Goal: Task Accomplishment & Management: Manage account settings

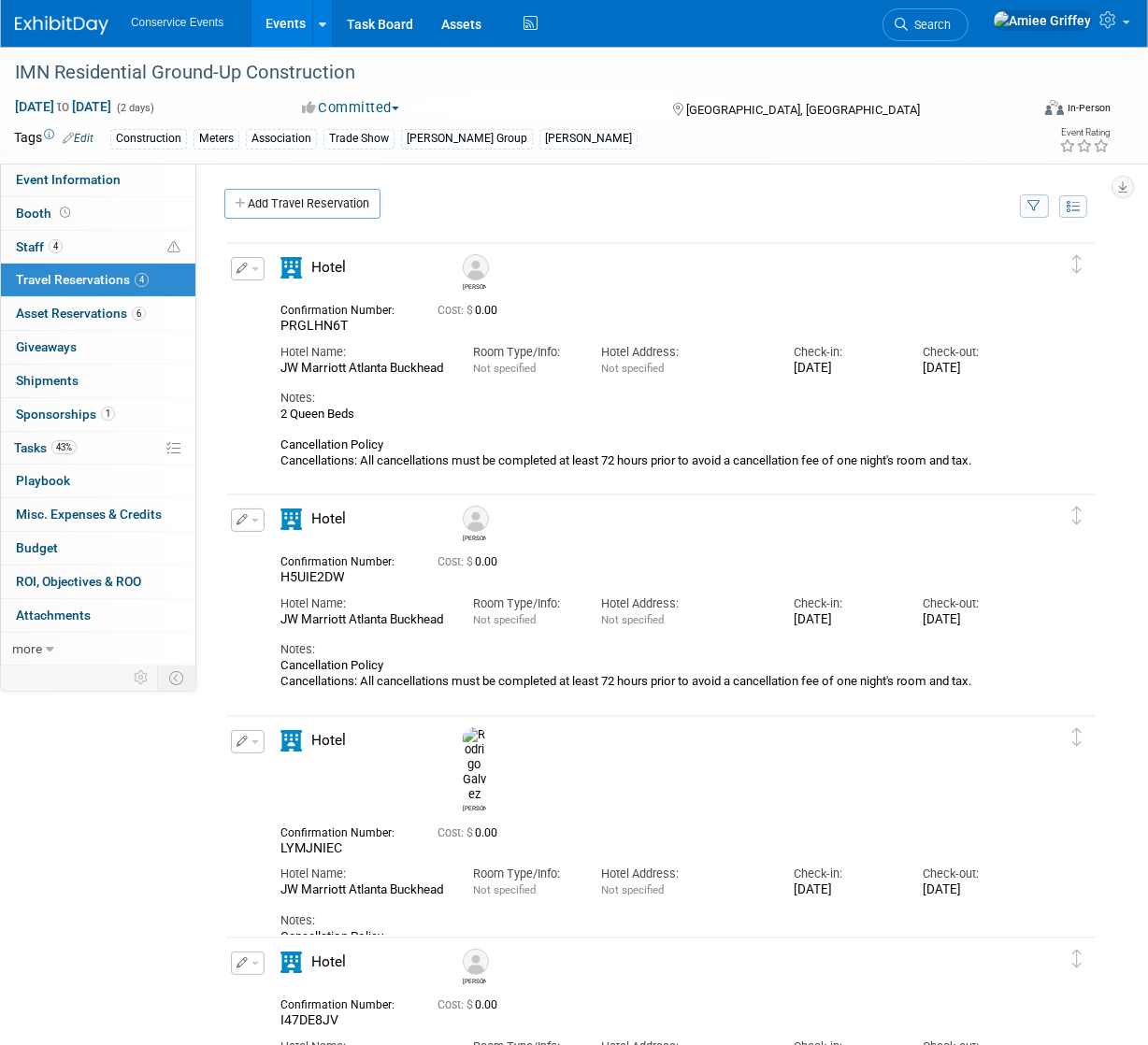
click at [260, 20] on link "Events" at bounding box center [285, 23] width 68 height 47
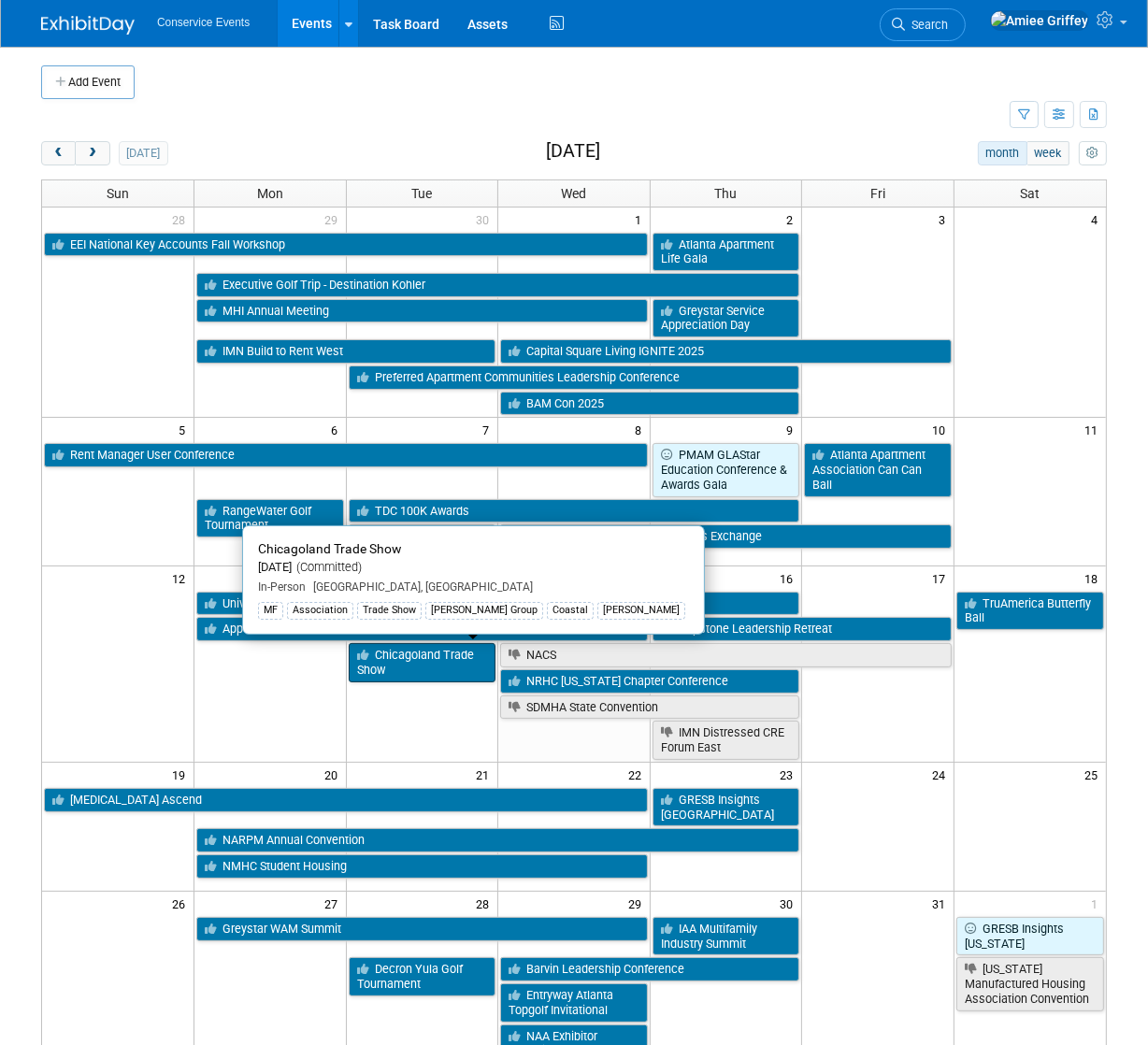
click at [421, 670] on link "Chicagoland Trade Show" at bounding box center [423, 662] width 148 height 38
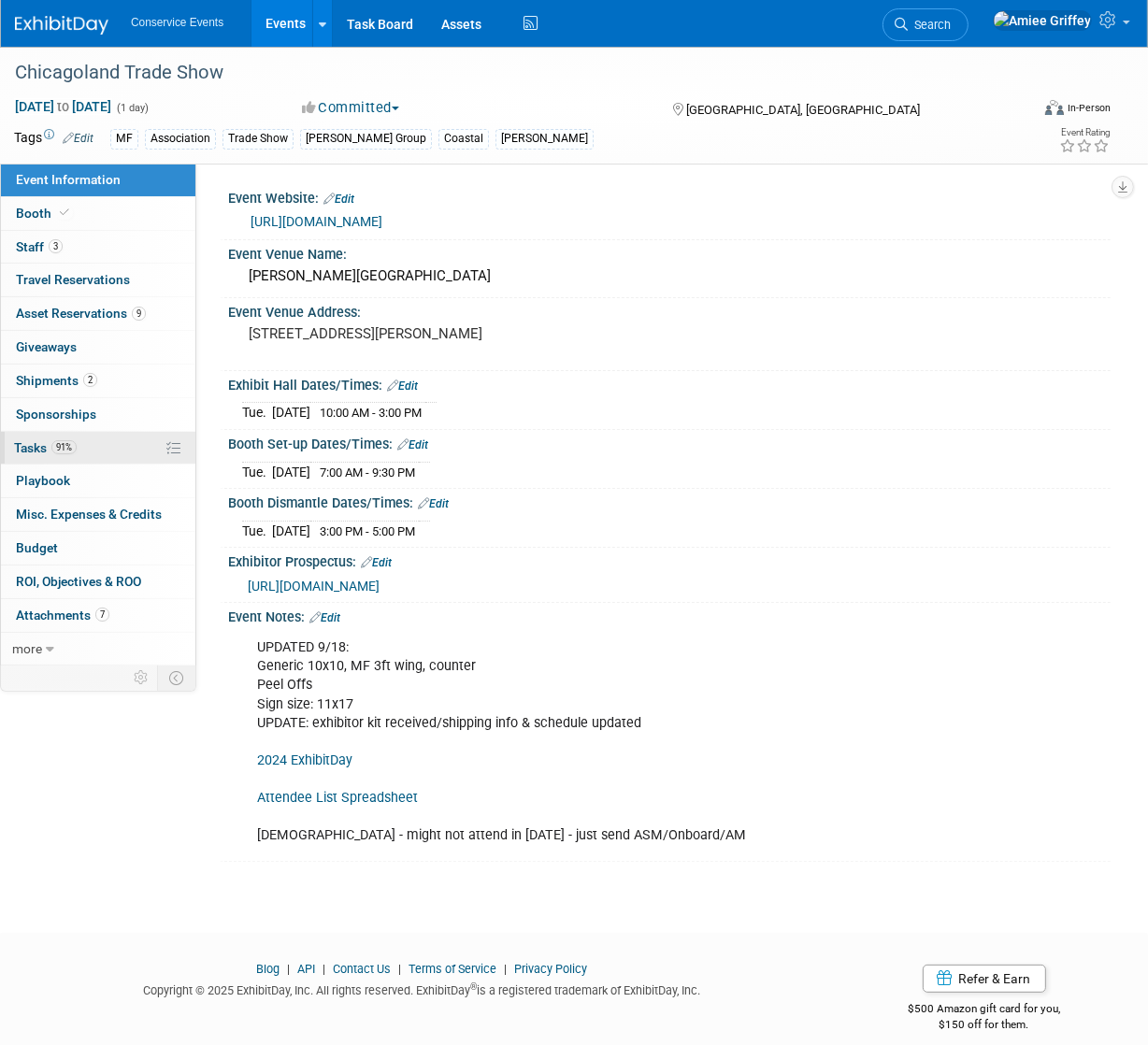
click at [79, 454] on link "91% Tasks 91%" at bounding box center [98, 448] width 195 height 33
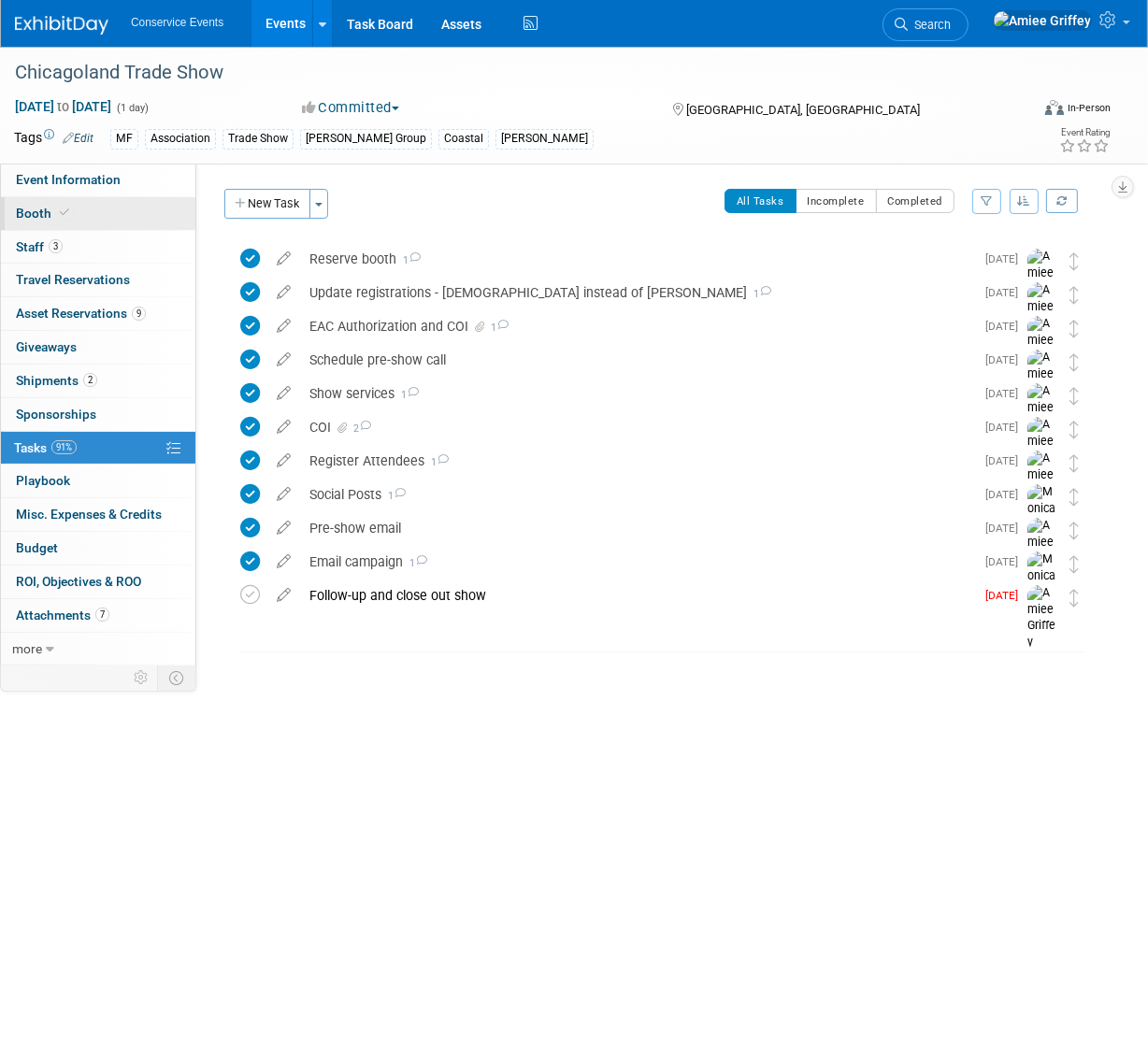
click at [101, 203] on link "Booth" at bounding box center [98, 214] width 195 height 33
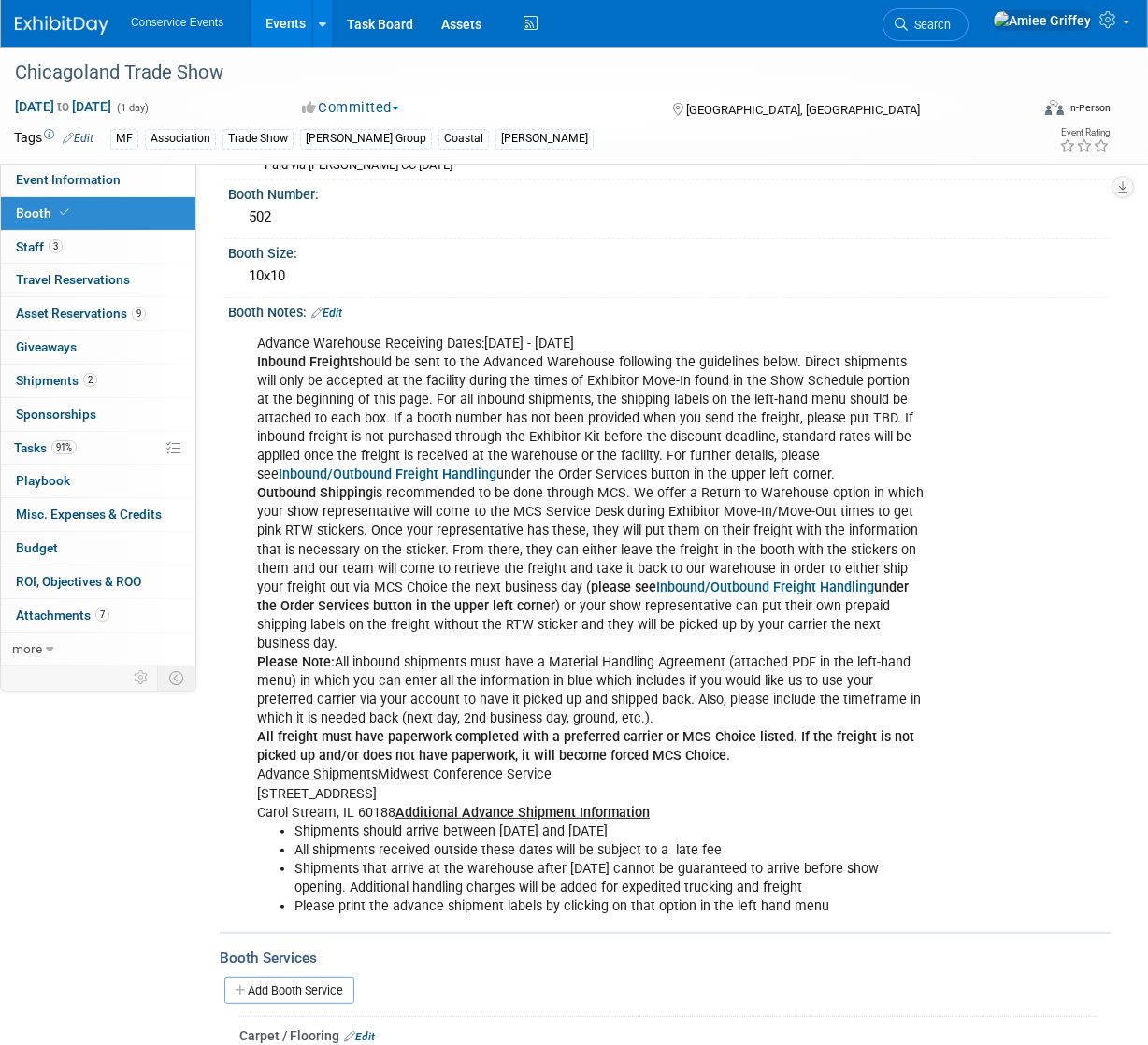
scroll to position [599, 0]
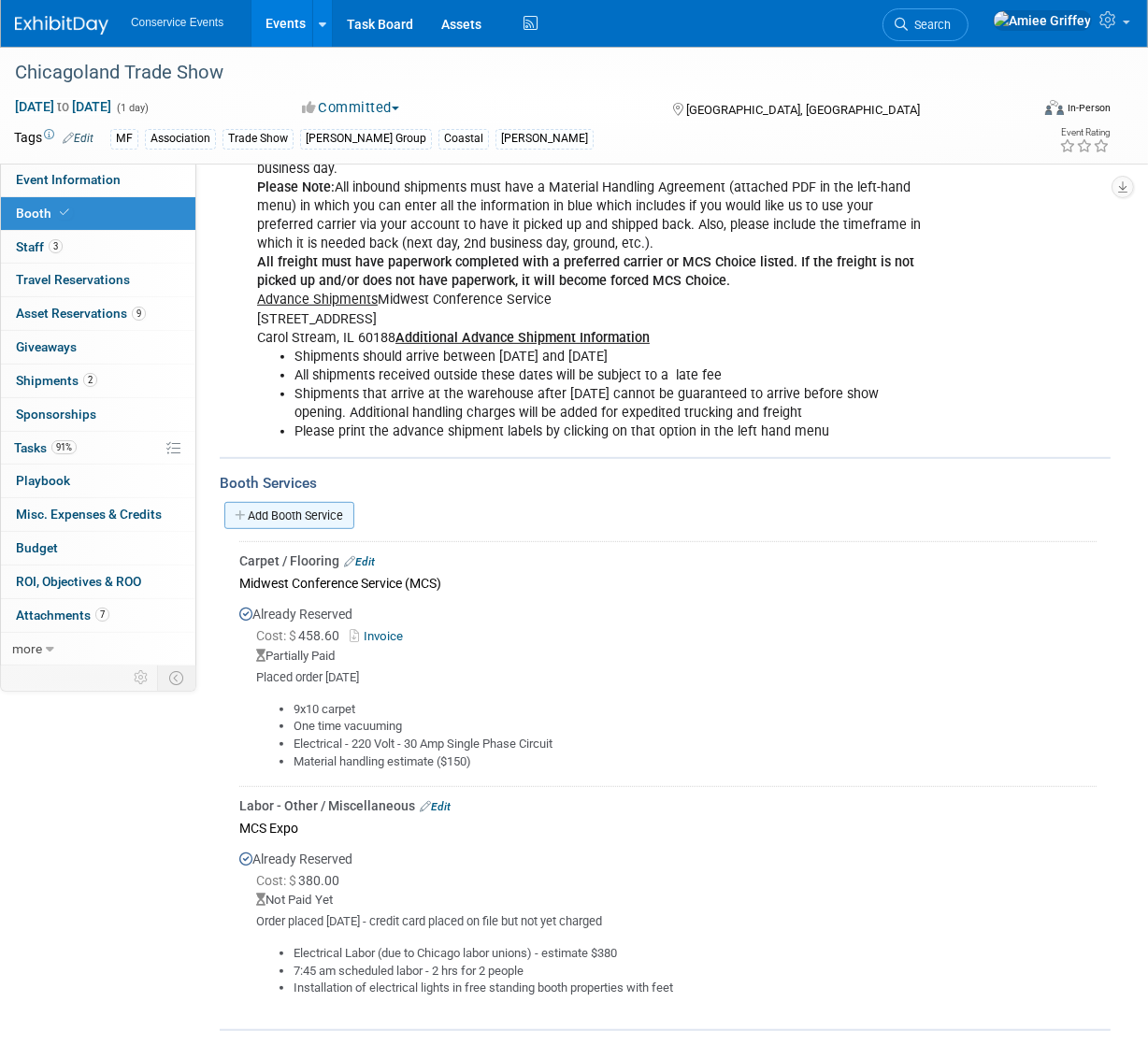
click at [309, 502] on link "Add Booth Service" at bounding box center [289, 515] width 130 height 27
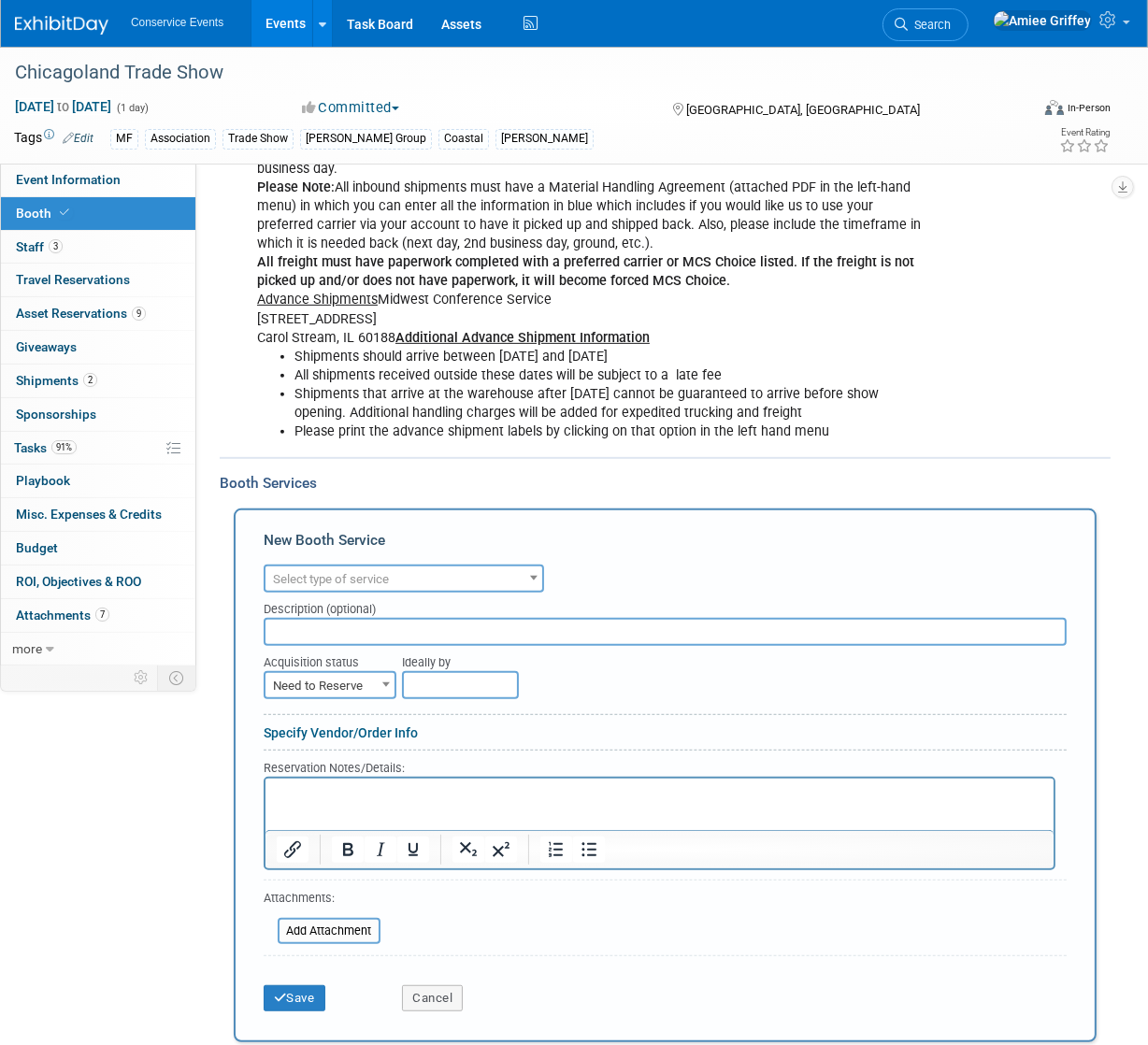
scroll to position [0, 0]
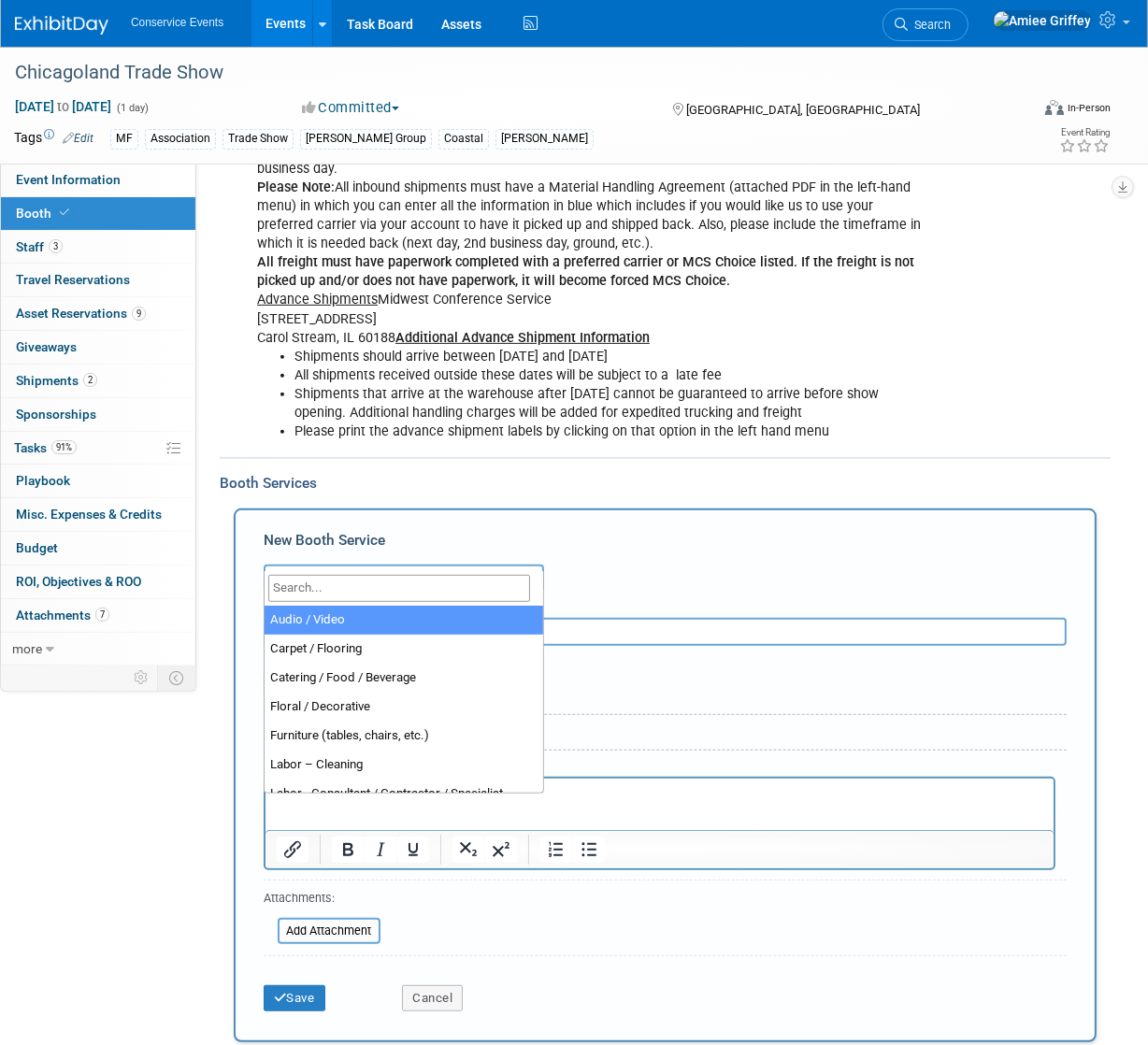
click at [335, 572] on span "Select type of service" at bounding box center [331, 579] width 116 height 14
click at [338, 590] on input "search" at bounding box center [399, 588] width 262 height 27
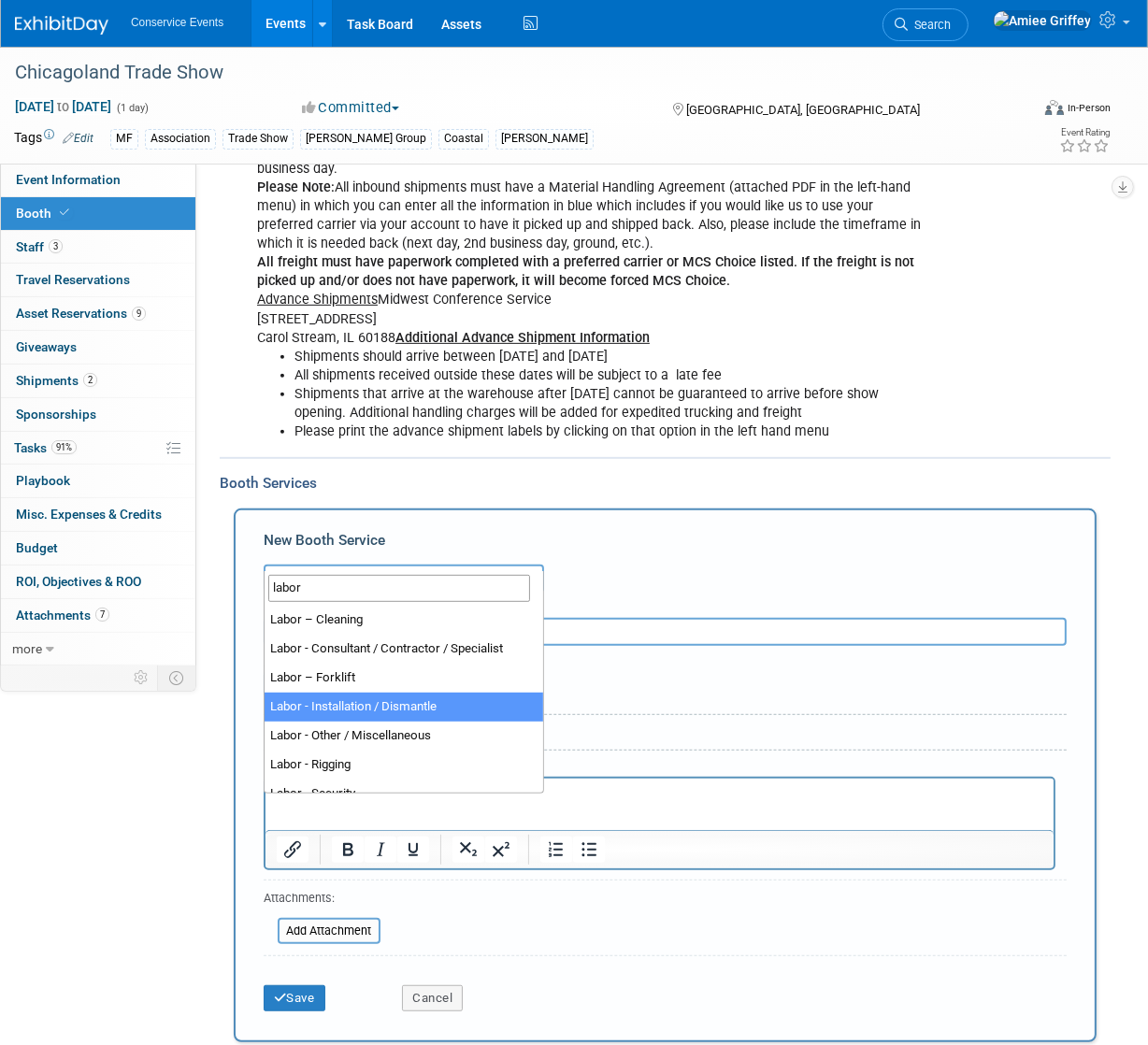
type input "labor"
select select "11"
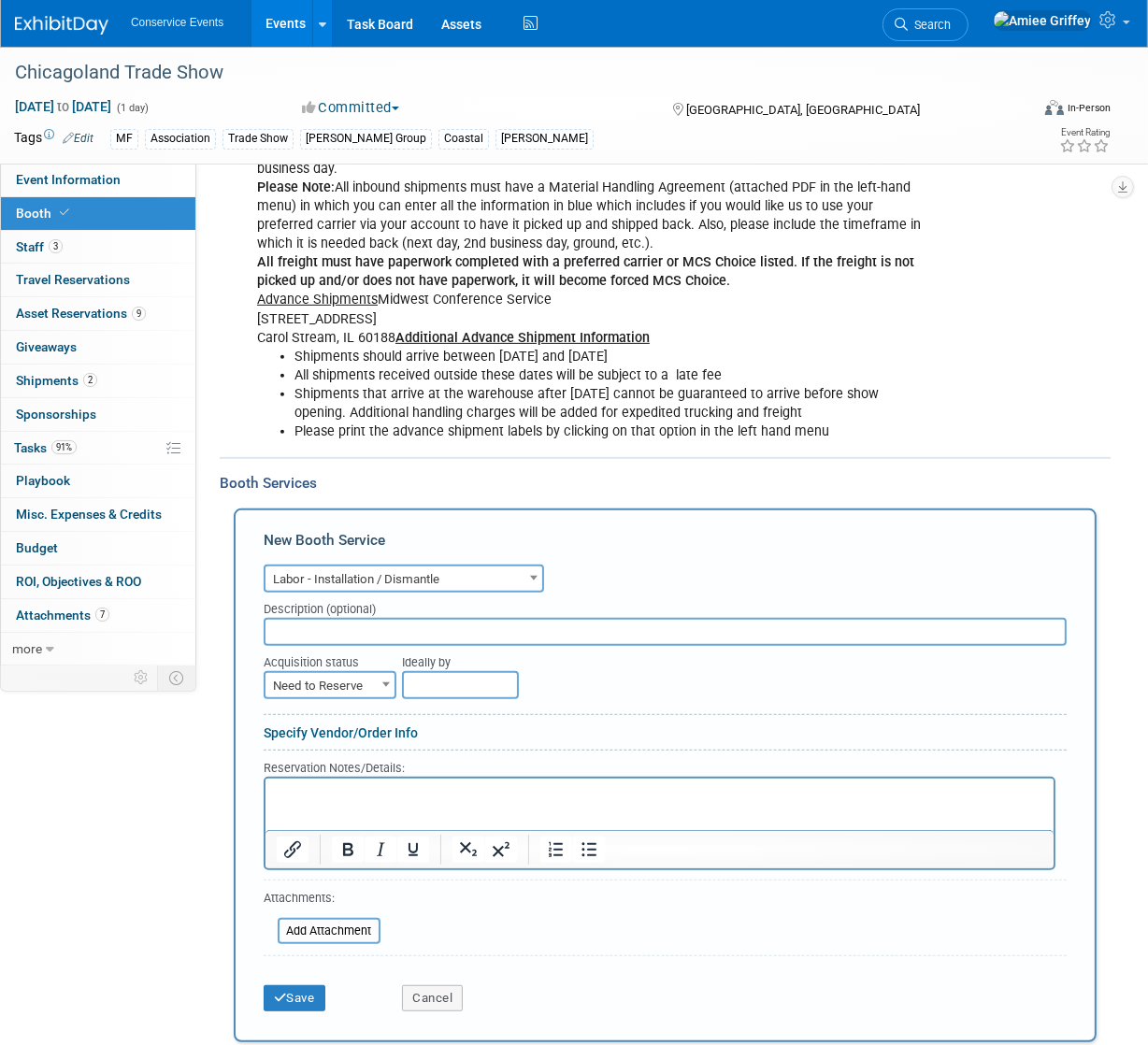
click at [298, 618] on input "text" at bounding box center [665, 631] width 803 height 28
type input "Coastal International"
click at [356, 673] on span "Need to Reserve" at bounding box center [330, 686] width 129 height 26
select select "2"
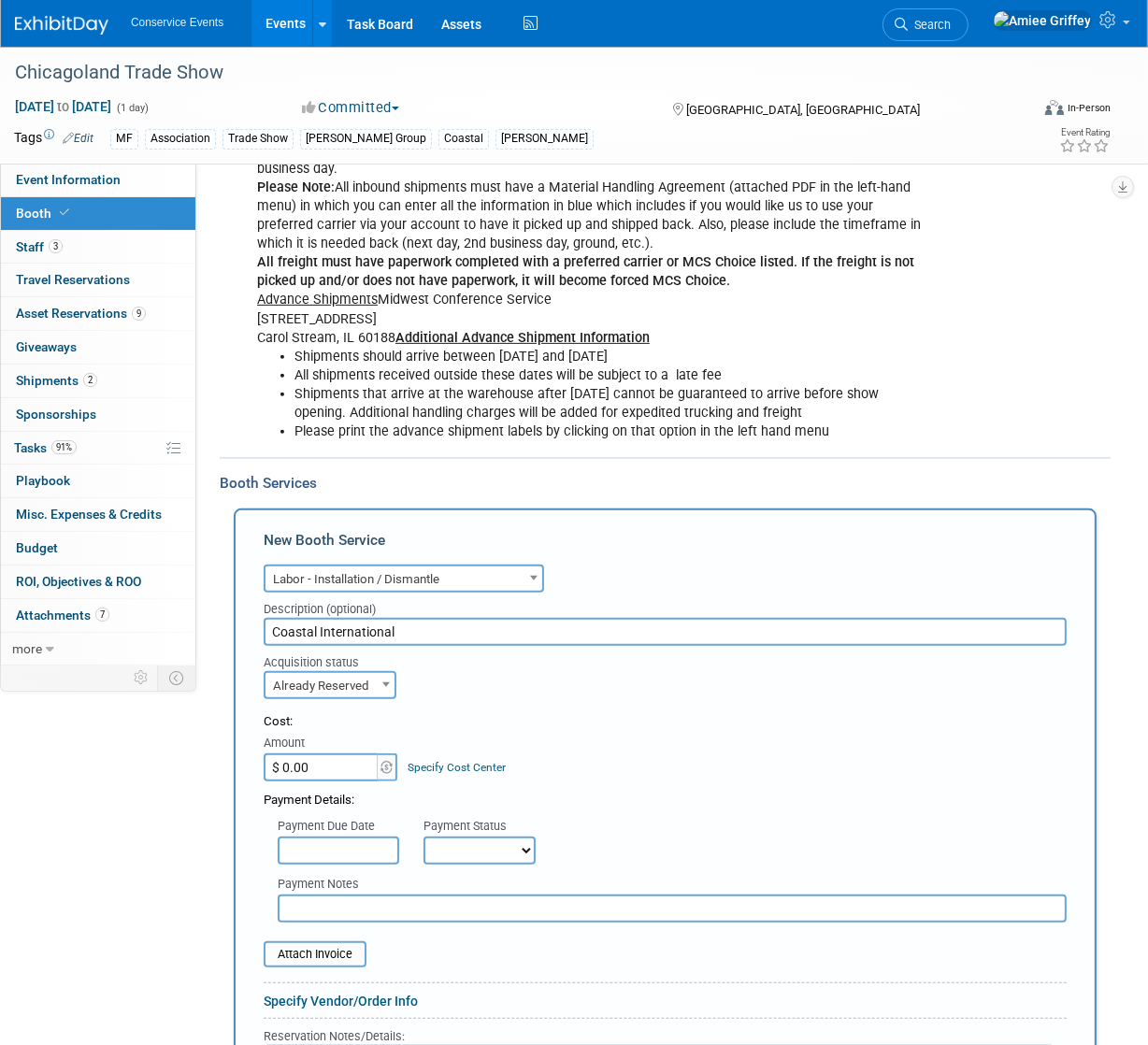
click at [329, 753] on input "$ 0.00" at bounding box center [322, 766] width 117 height 28
type input "$ 1,909.24"
click at [485, 836] on select "Not Paid Yet Partially Paid Paid in Full" at bounding box center [479, 850] width 112 height 28
select select "1"
click at [424, 836] on select "Not Paid Yet Partially Paid Paid in Full" at bounding box center [479, 850] width 112 height 28
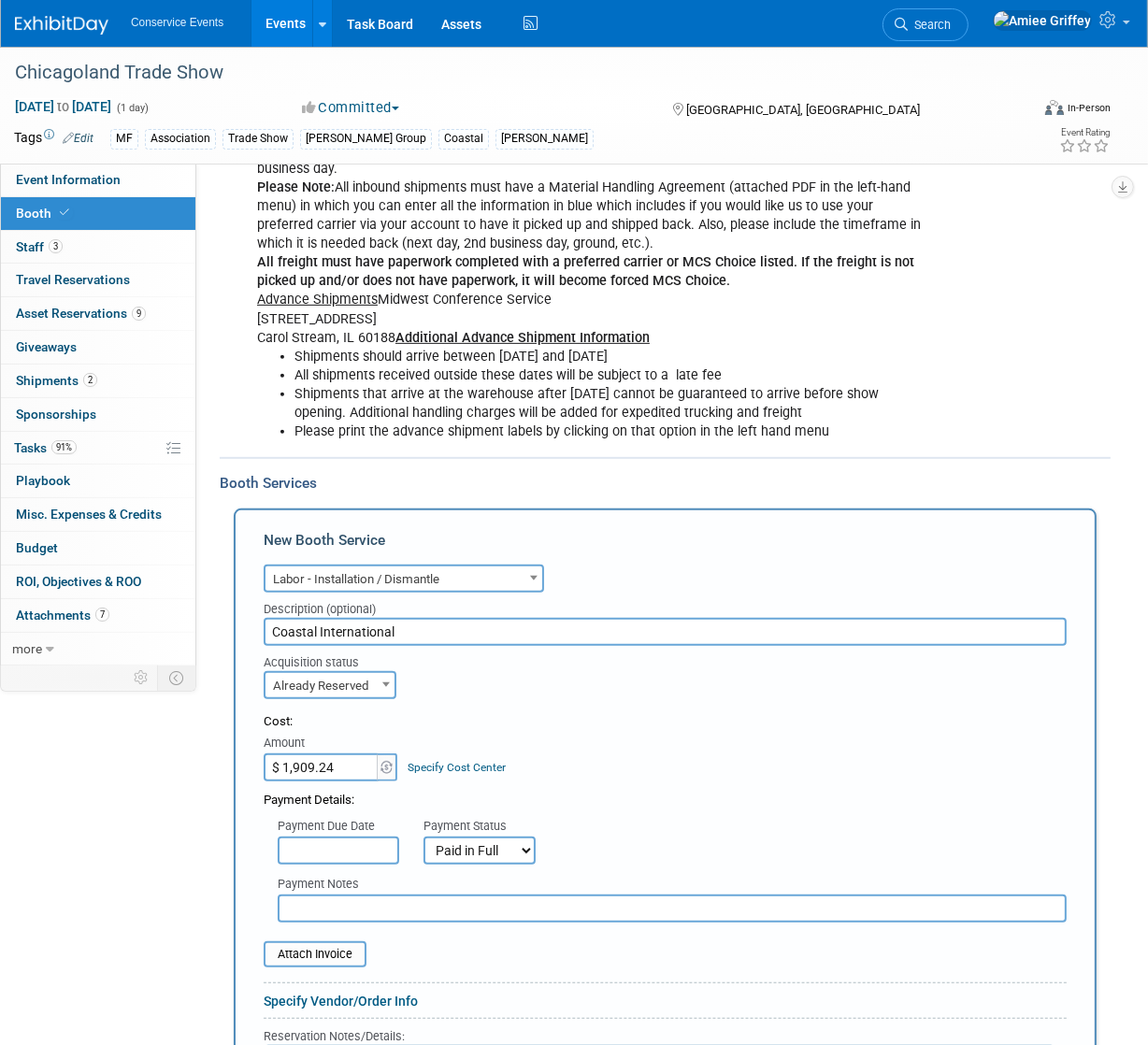
click at [351, 895] on input "text" at bounding box center [673, 908] width 790 height 28
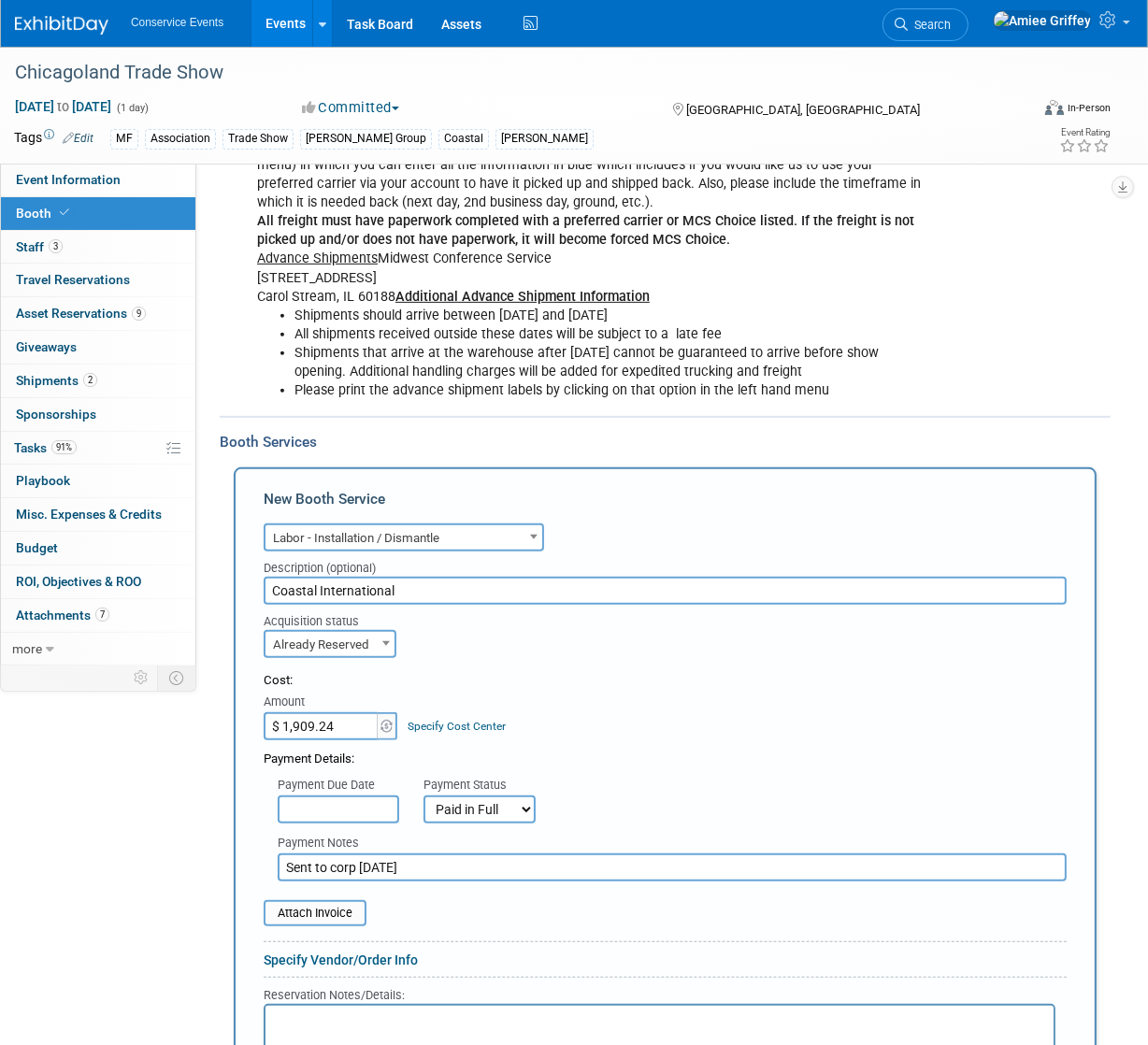
scroll to position [661, 0]
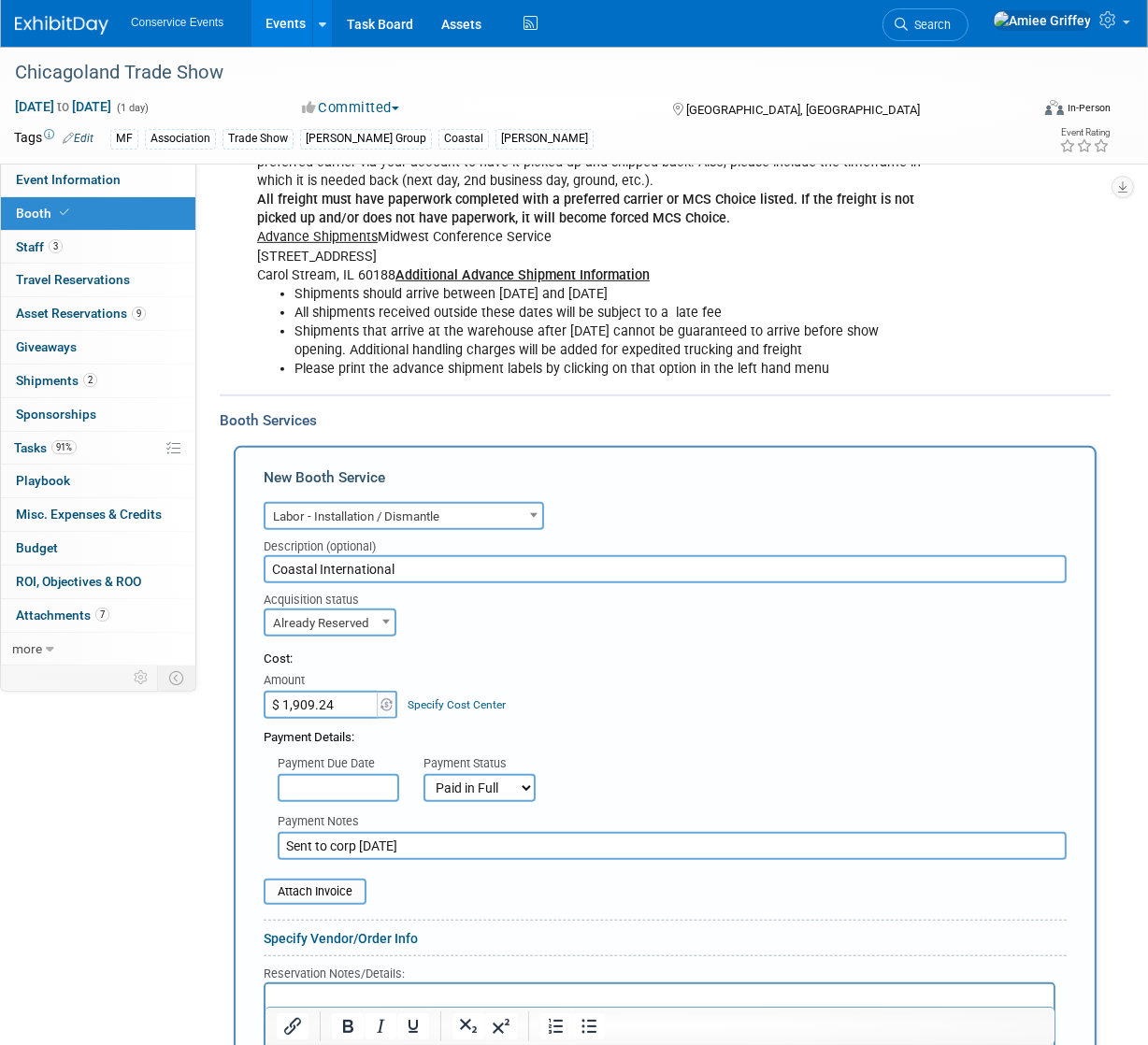
type input "Sent to corp 10/15/25"
click at [323, 880] on input "file" at bounding box center [253, 891] width 222 height 22
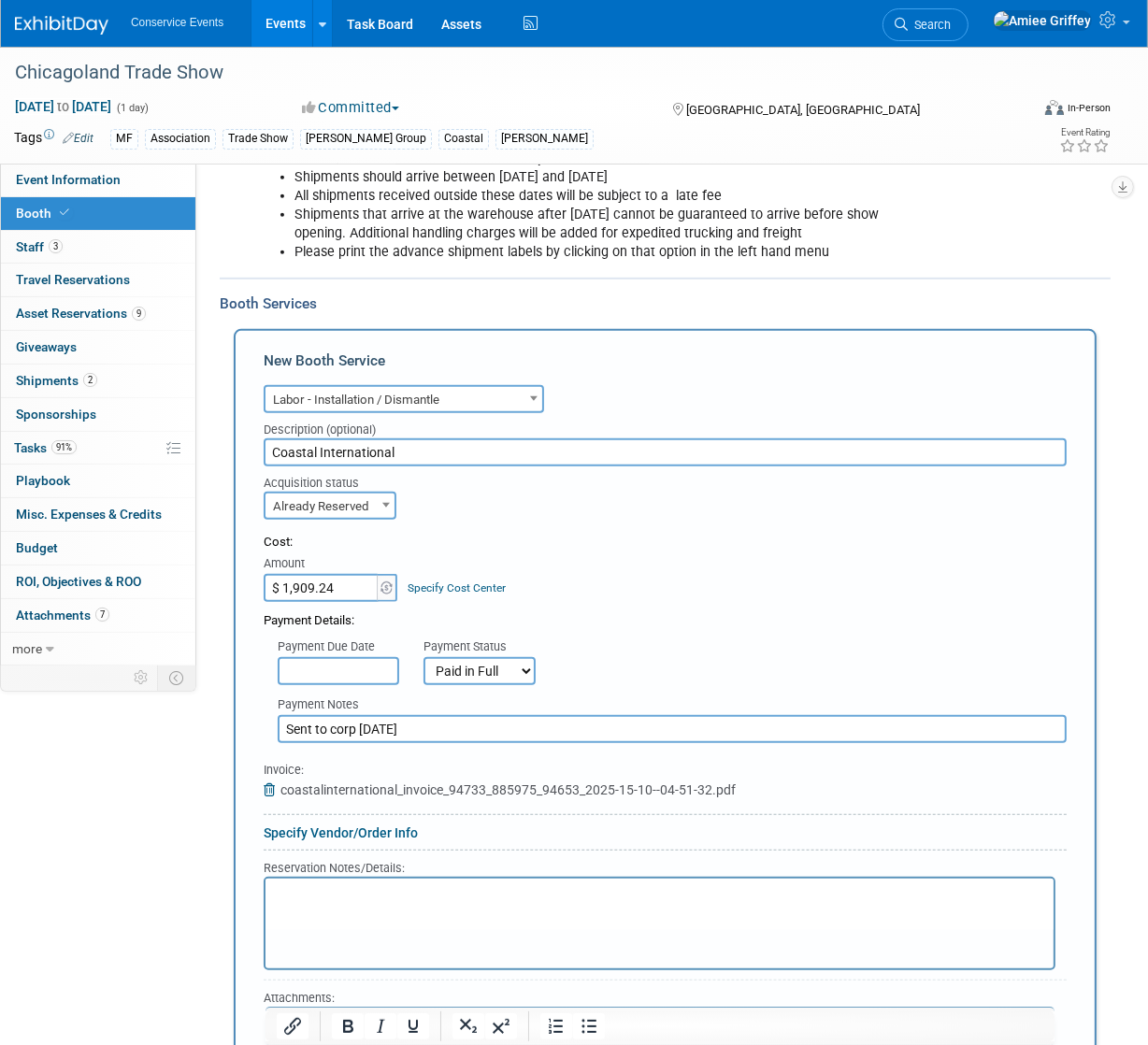
scroll to position [957, 0]
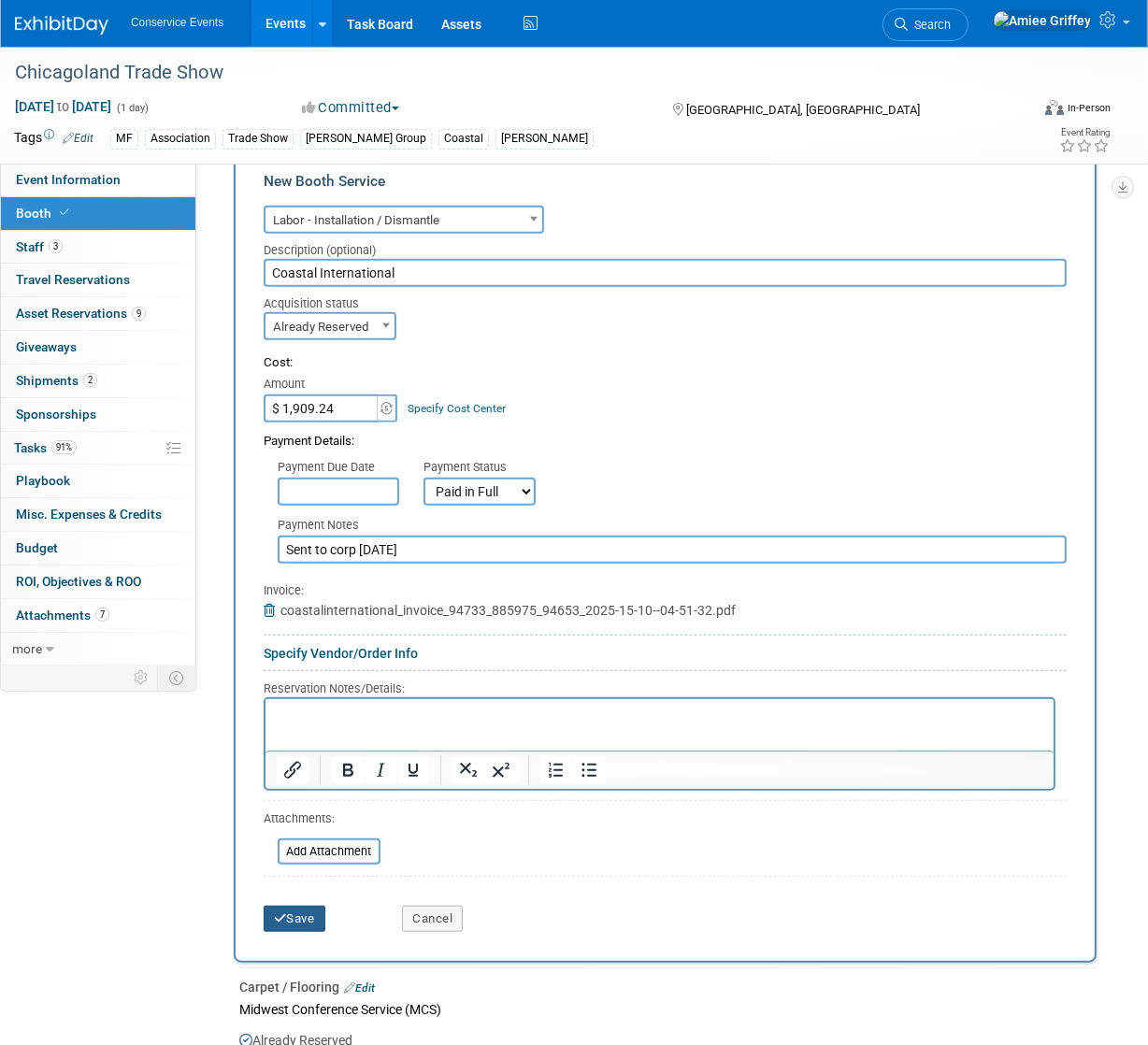
click at [293, 906] on button "Save" at bounding box center [294, 919] width 61 height 26
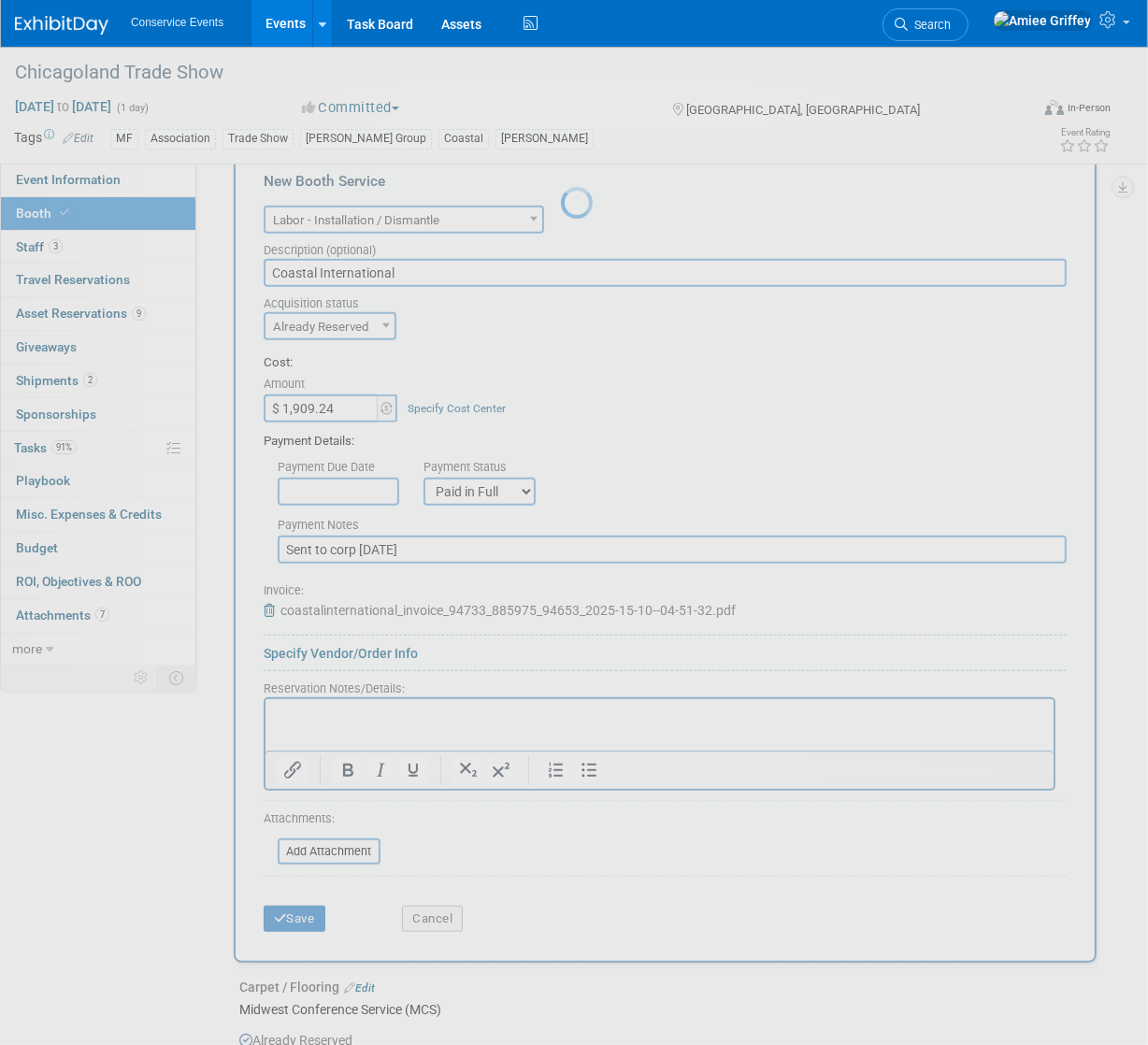
scroll to position [763, 0]
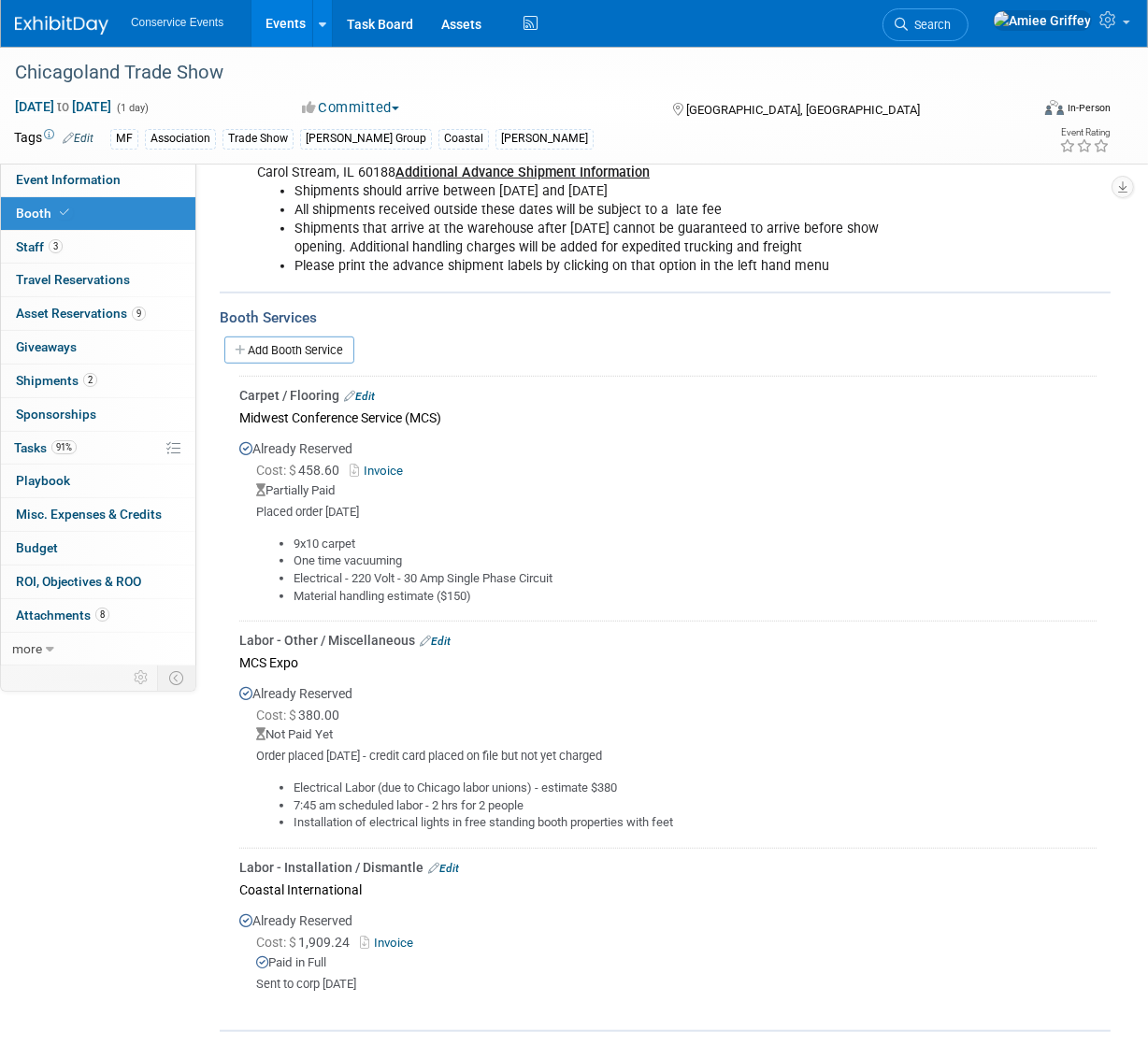
click at [277, 33] on link "Events" at bounding box center [285, 23] width 68 height 47
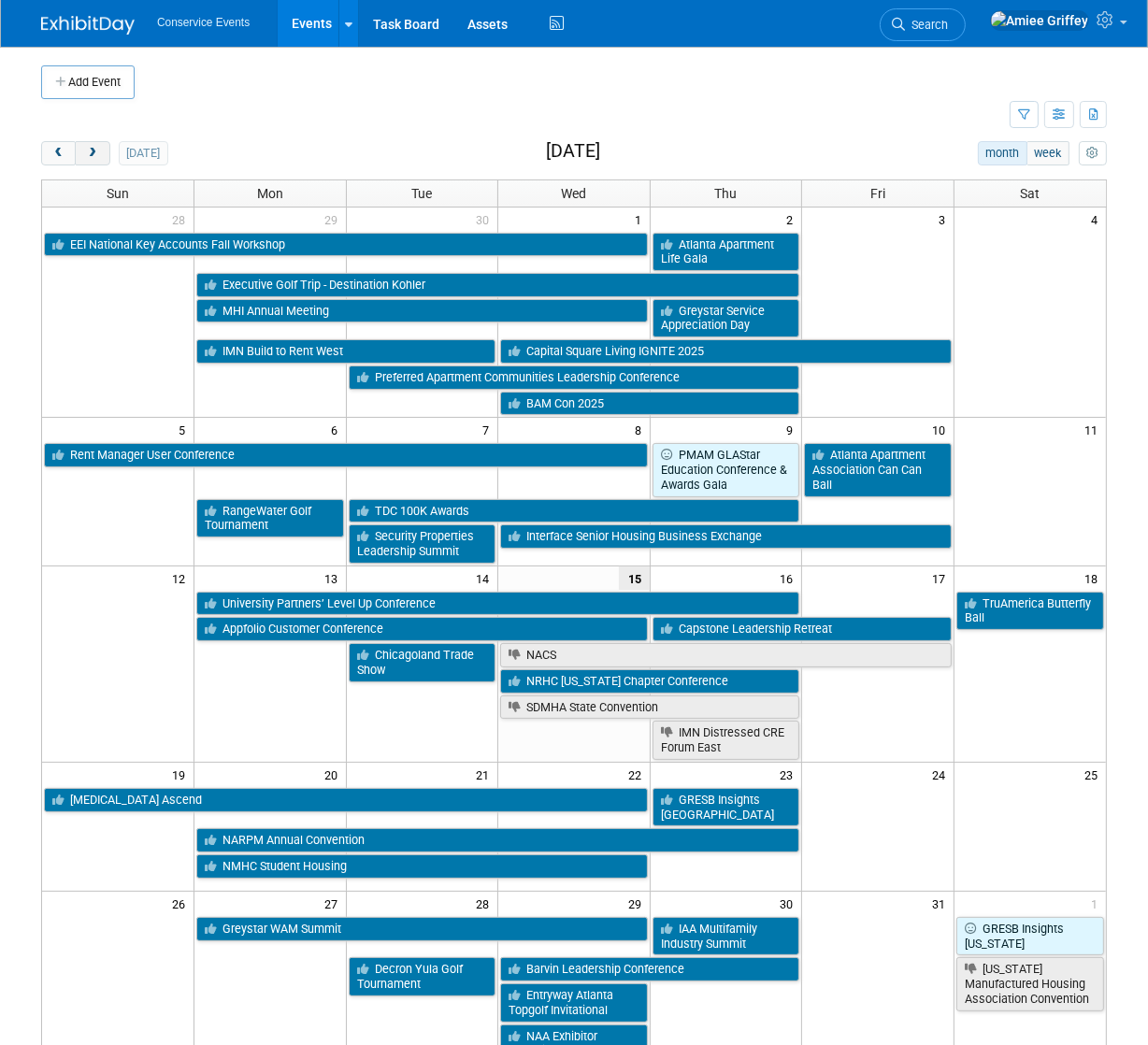
click at [94, 152] on span "next" at bounding box center [92, 153] width 14 height 12
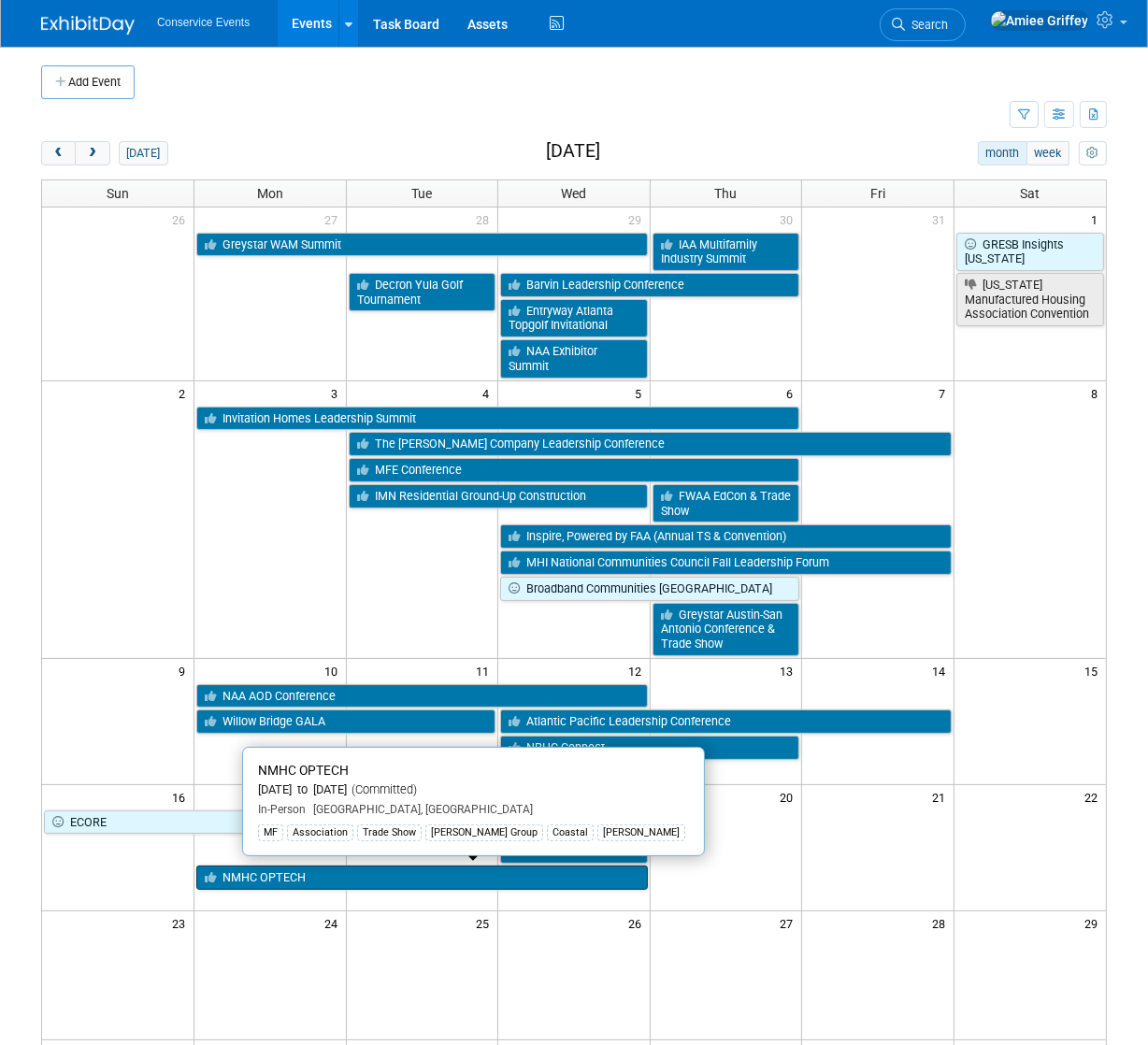
click at [273, 875] on link "NMHC OPTECH" at bounding box center [422, 877] width 451 height 24
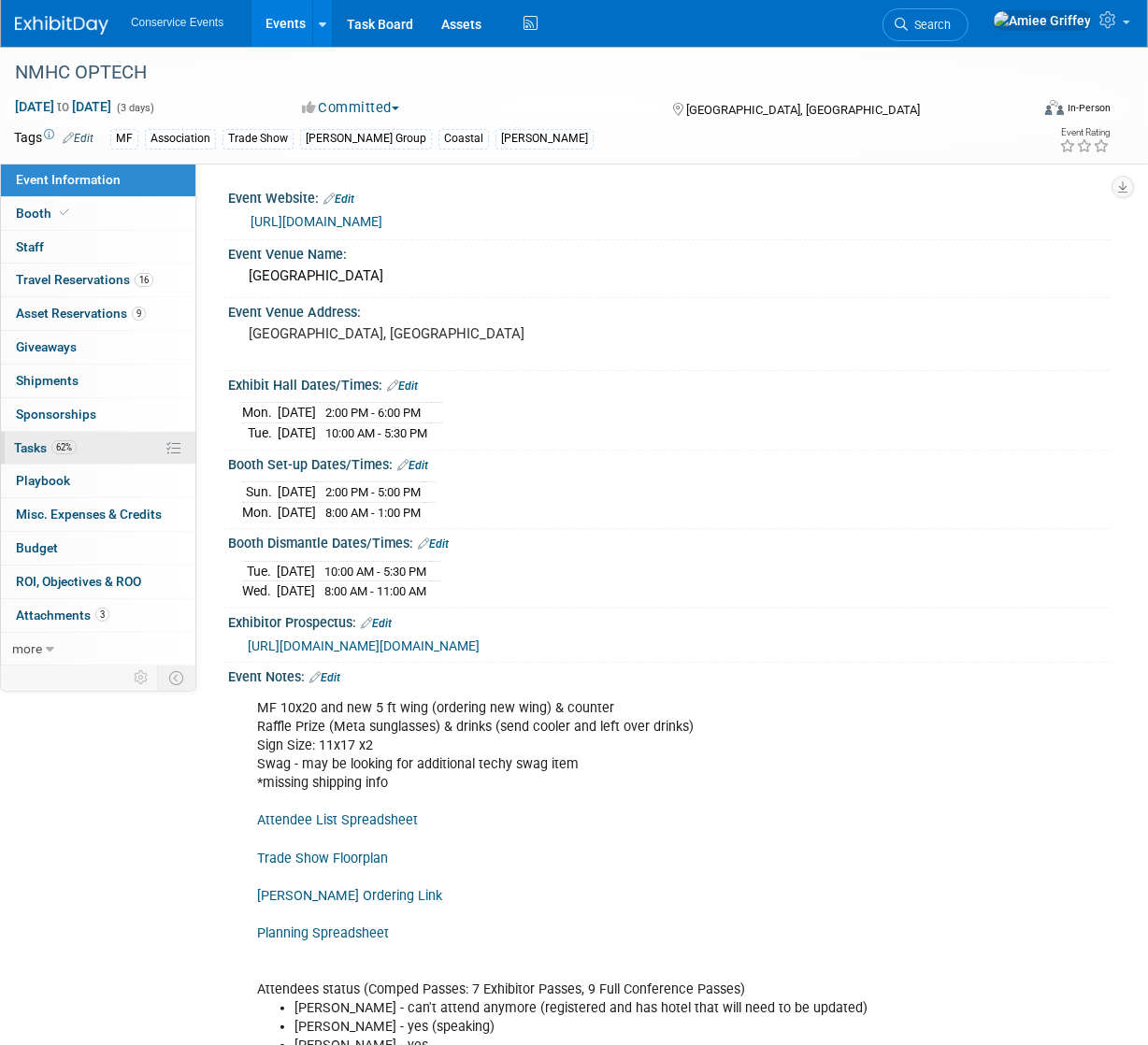
click at [40, 450] on span "Tasks 62%" at bounding box center [45, 448] width 62 height 15
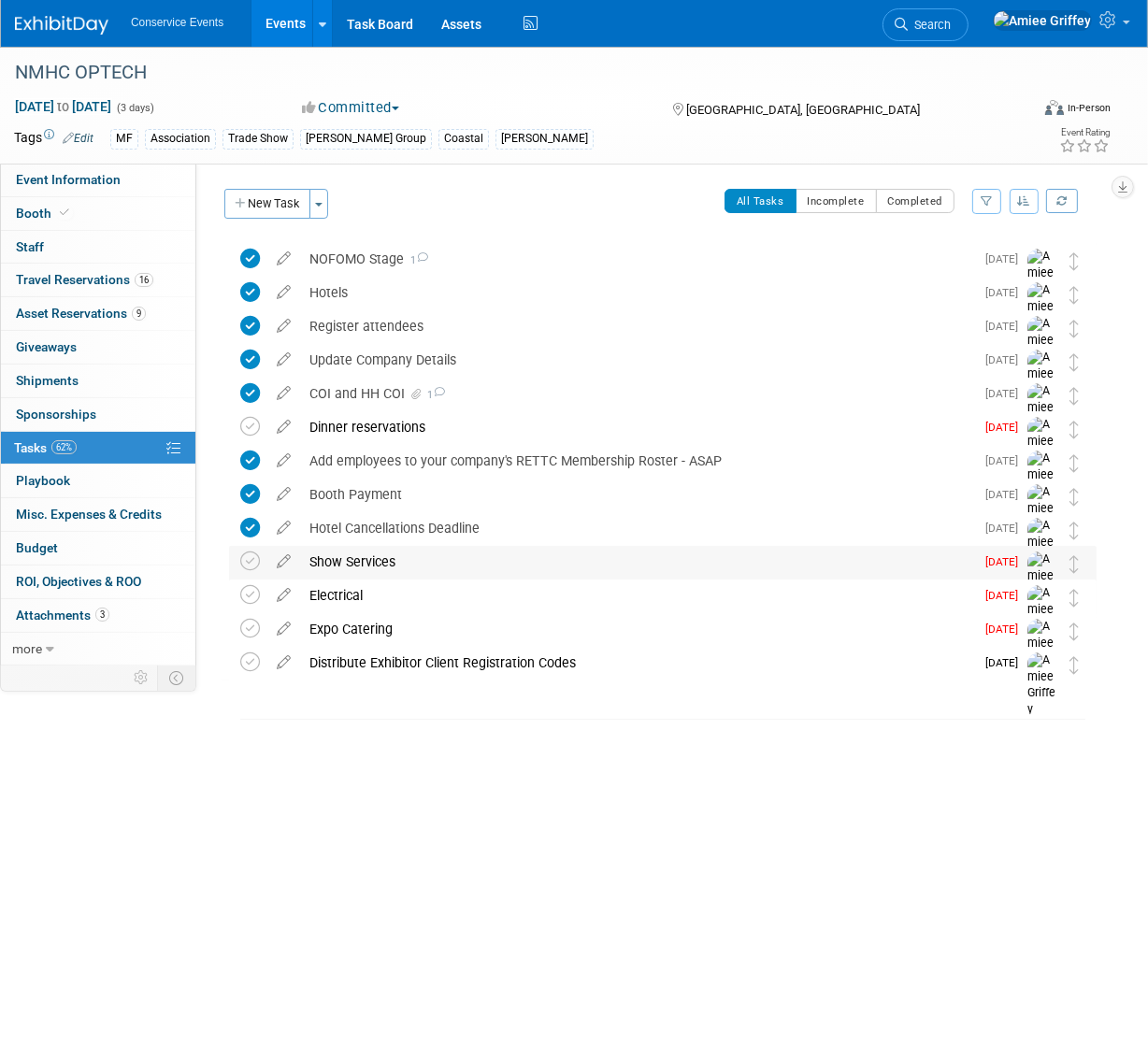
click at [348, 556] on div "Show Services" at bounding box center [637, 561] width 675 height 32
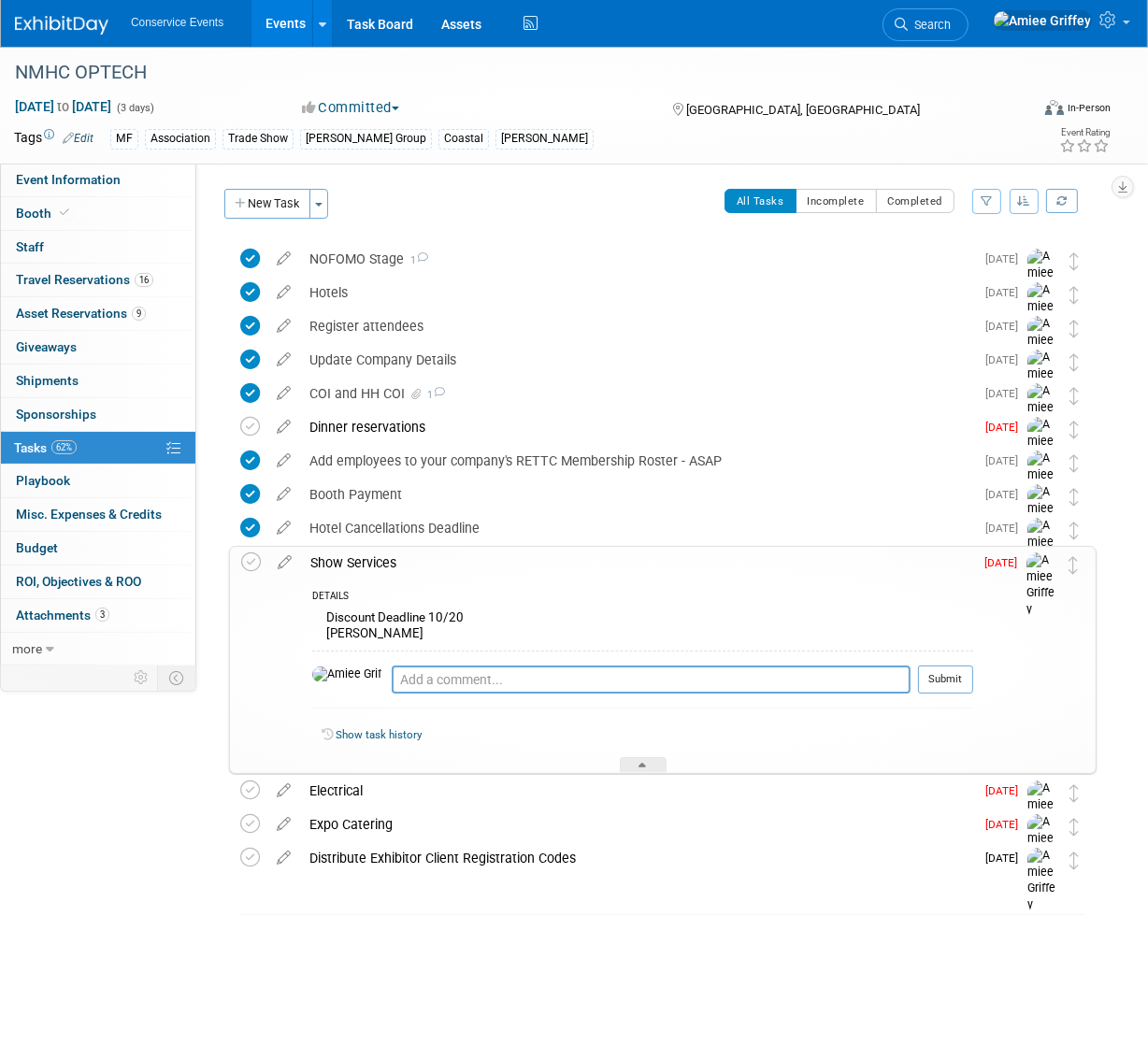
click at [348, 562] on div "Show Services" at bounding box center [637, 562] width 673 height 32
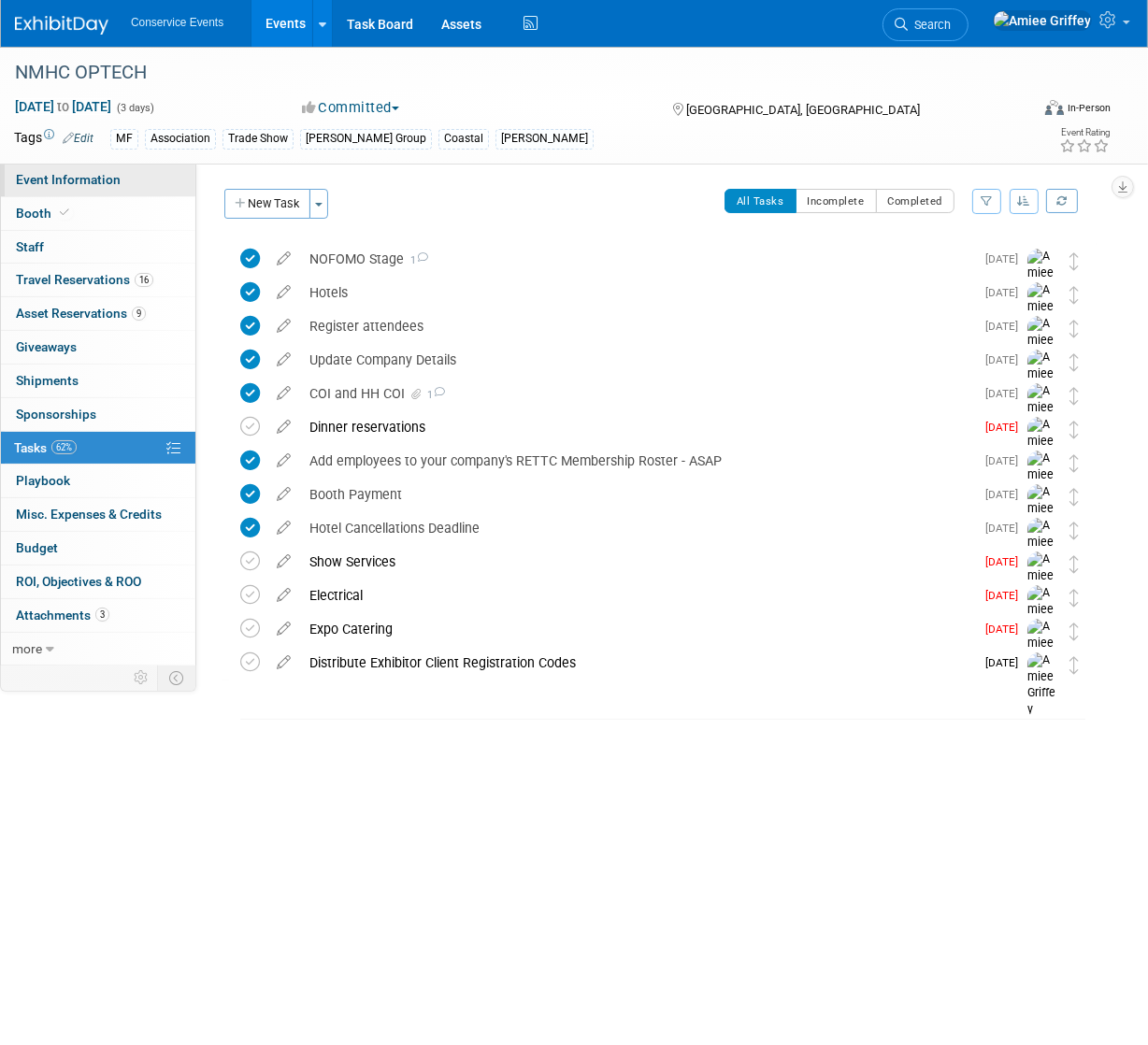
click at [83, 179] on span "Event Information" at bounding box center [68, 180] width 104 height 15
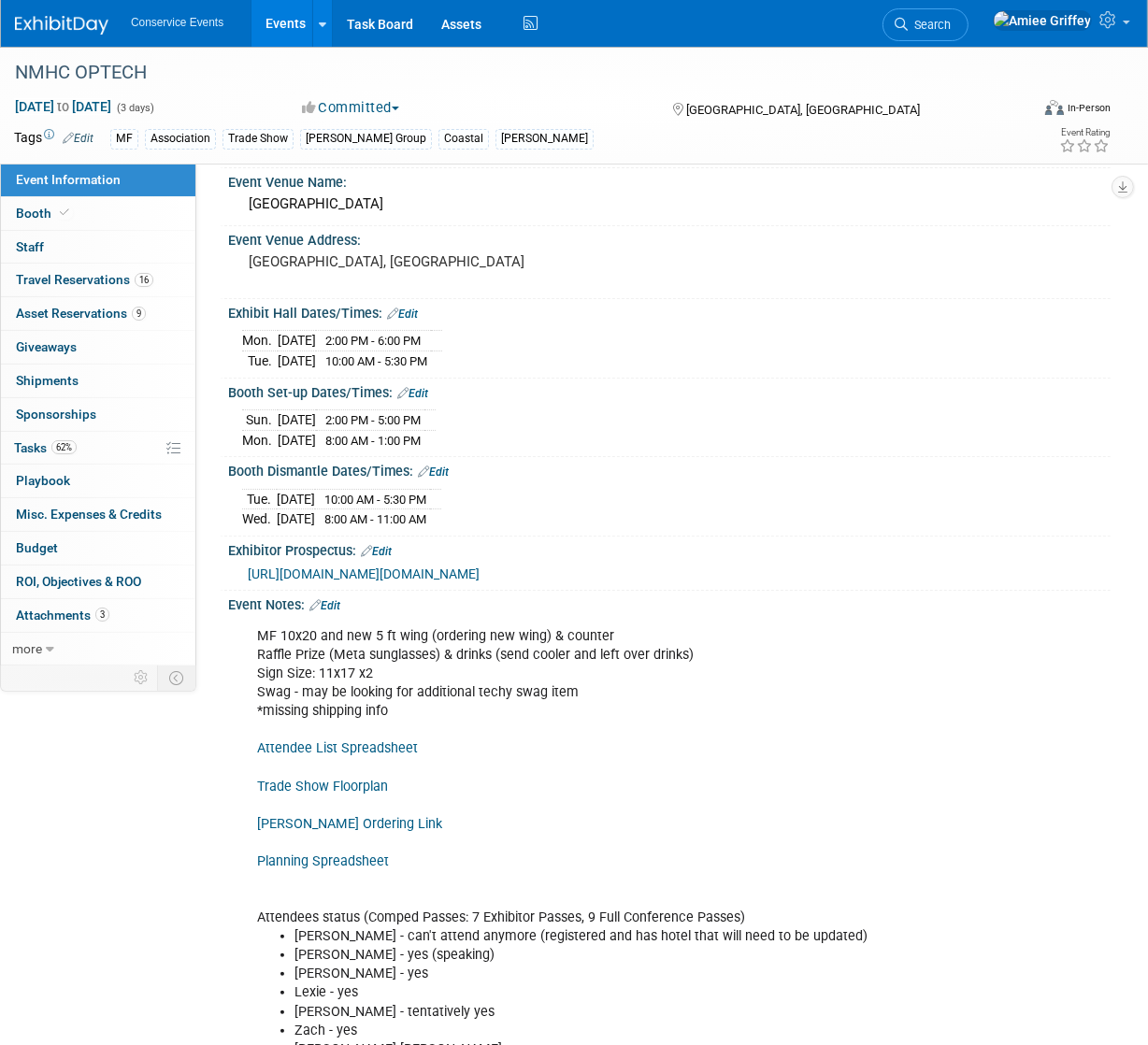
scroll to position [75, 0]
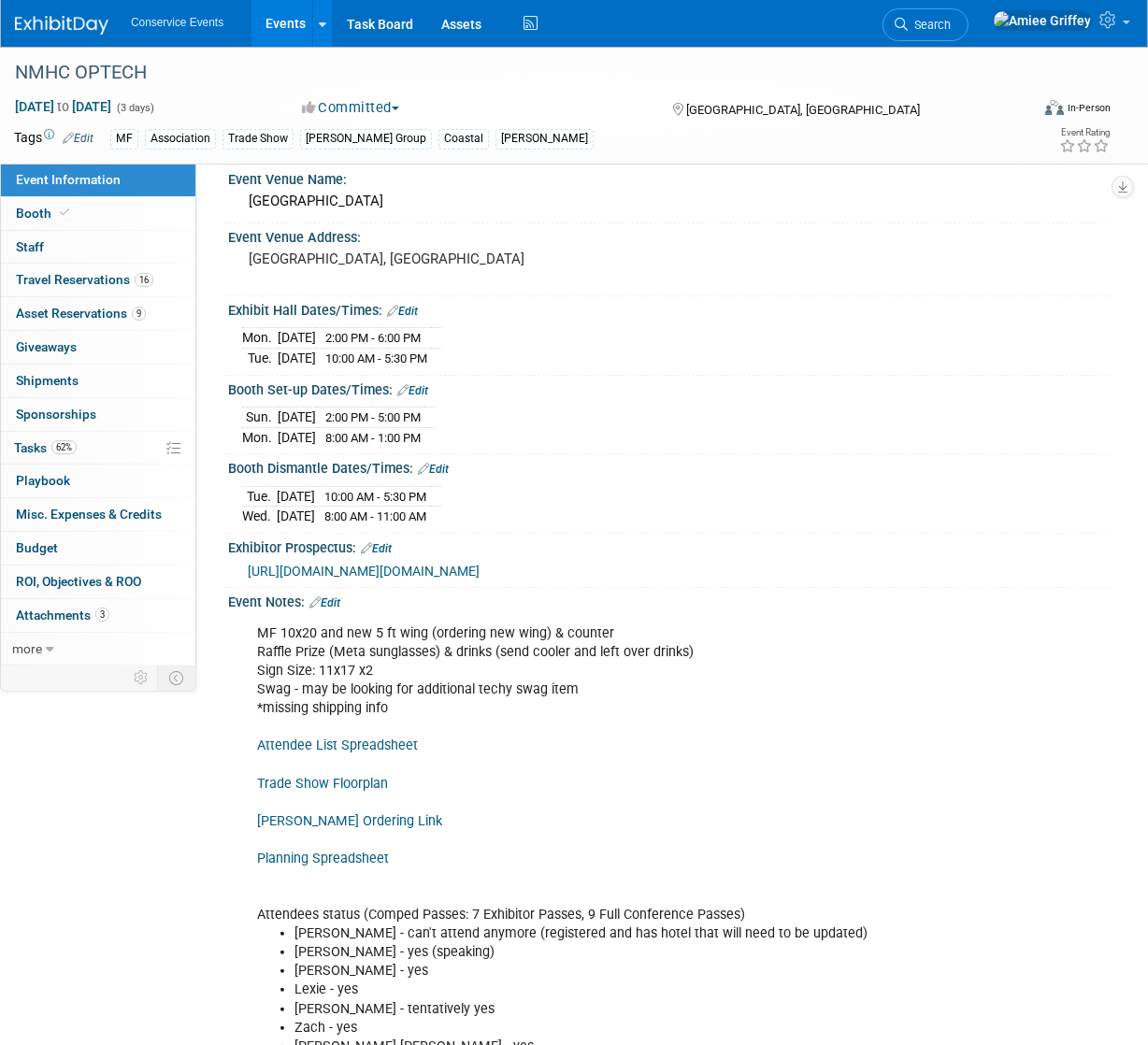
click at [373, 753] on link "Attendee List Spreadsheet" at bounding box center [337, 745] width 161 height 16
click at [285, 30] on link "Events" at bounding box center [285, 23] width 68 height 47
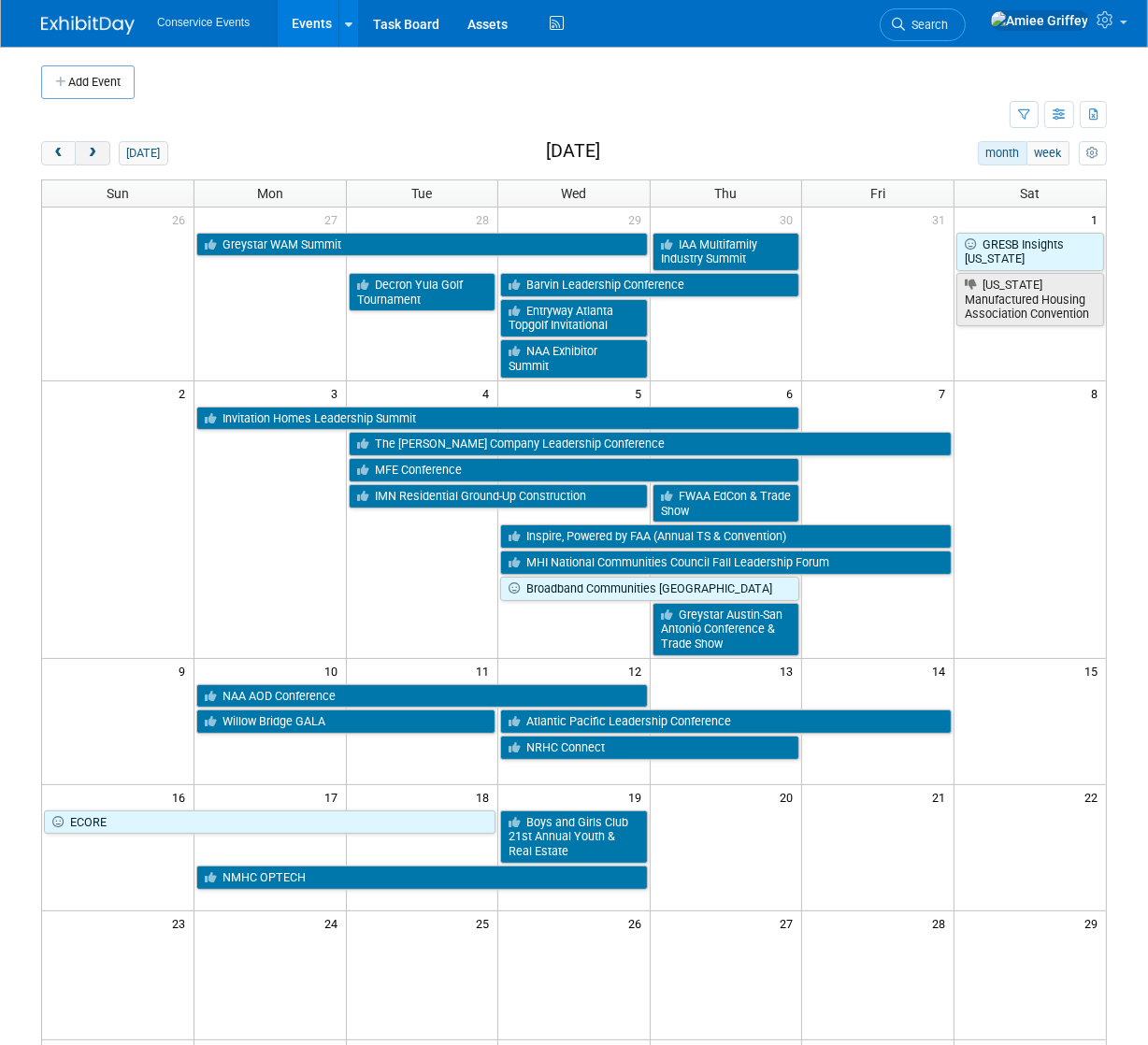
click at [90, 152] on span "next" at bounding box center [92, 153] width 14 height 12
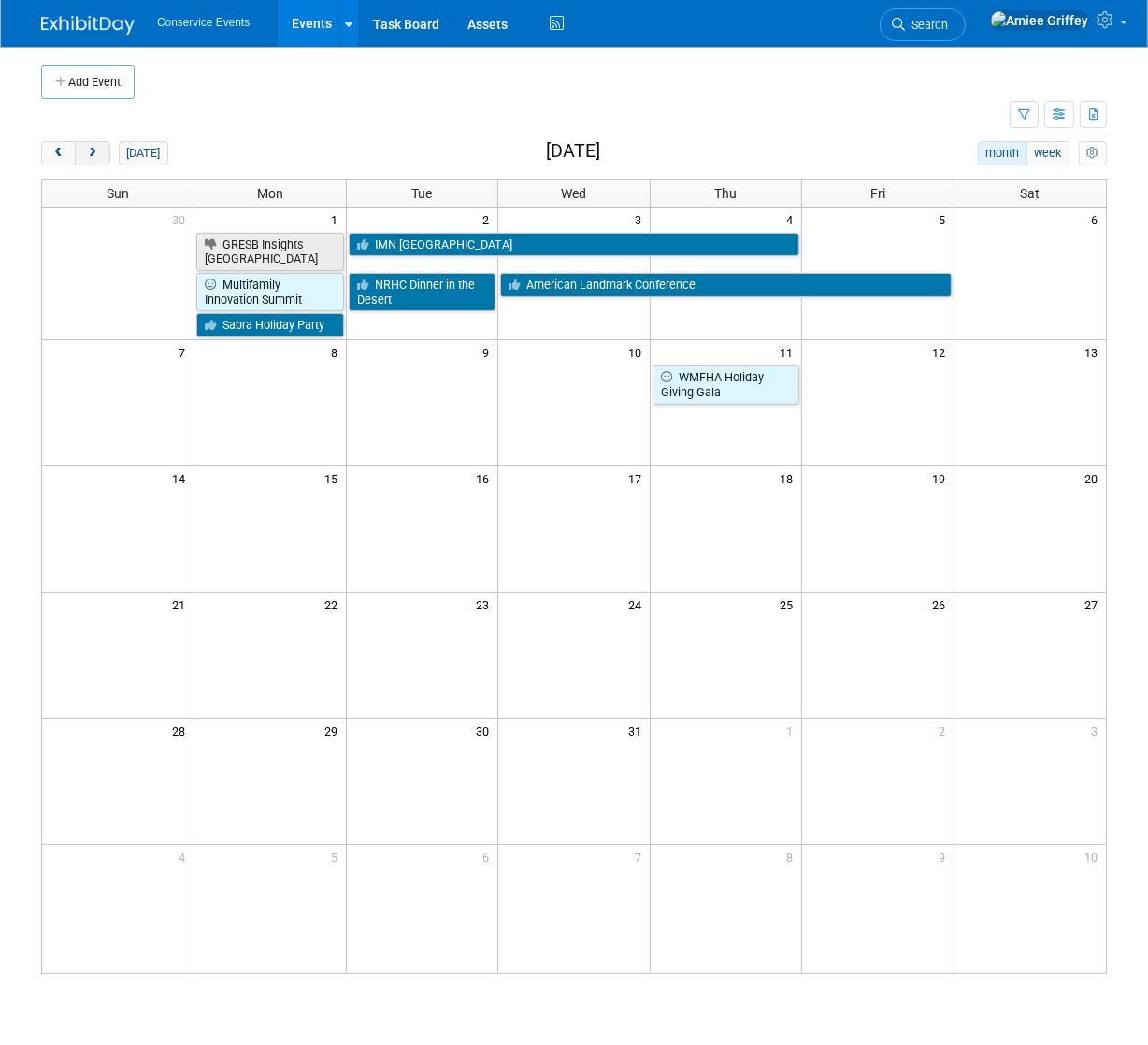
click at [90, 152] on span "next" at bounding box center [92, 153] width 14 height 12
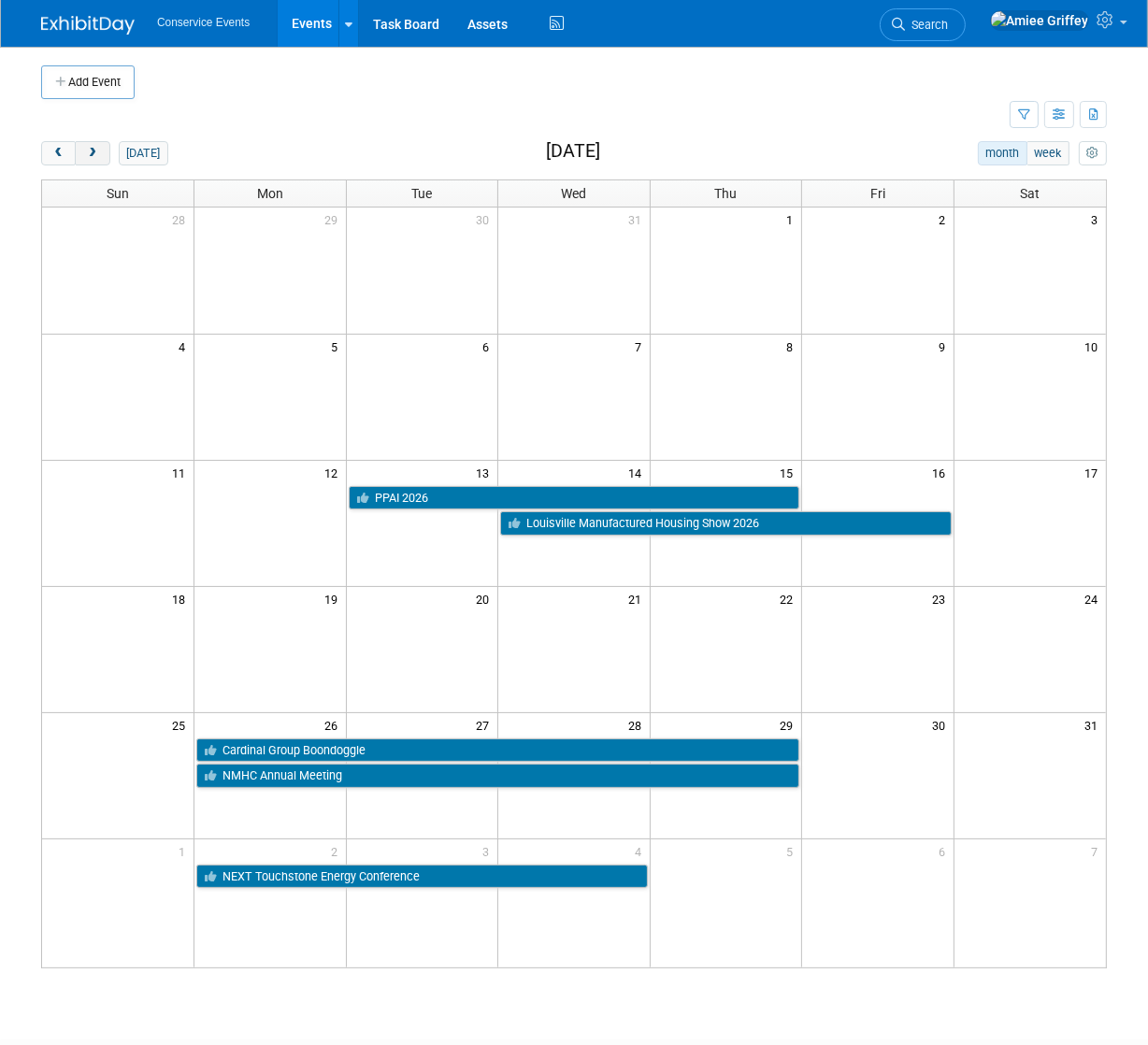
click at [90, 152] on span "next" at bounding box center [92, 153] width 14 height 12
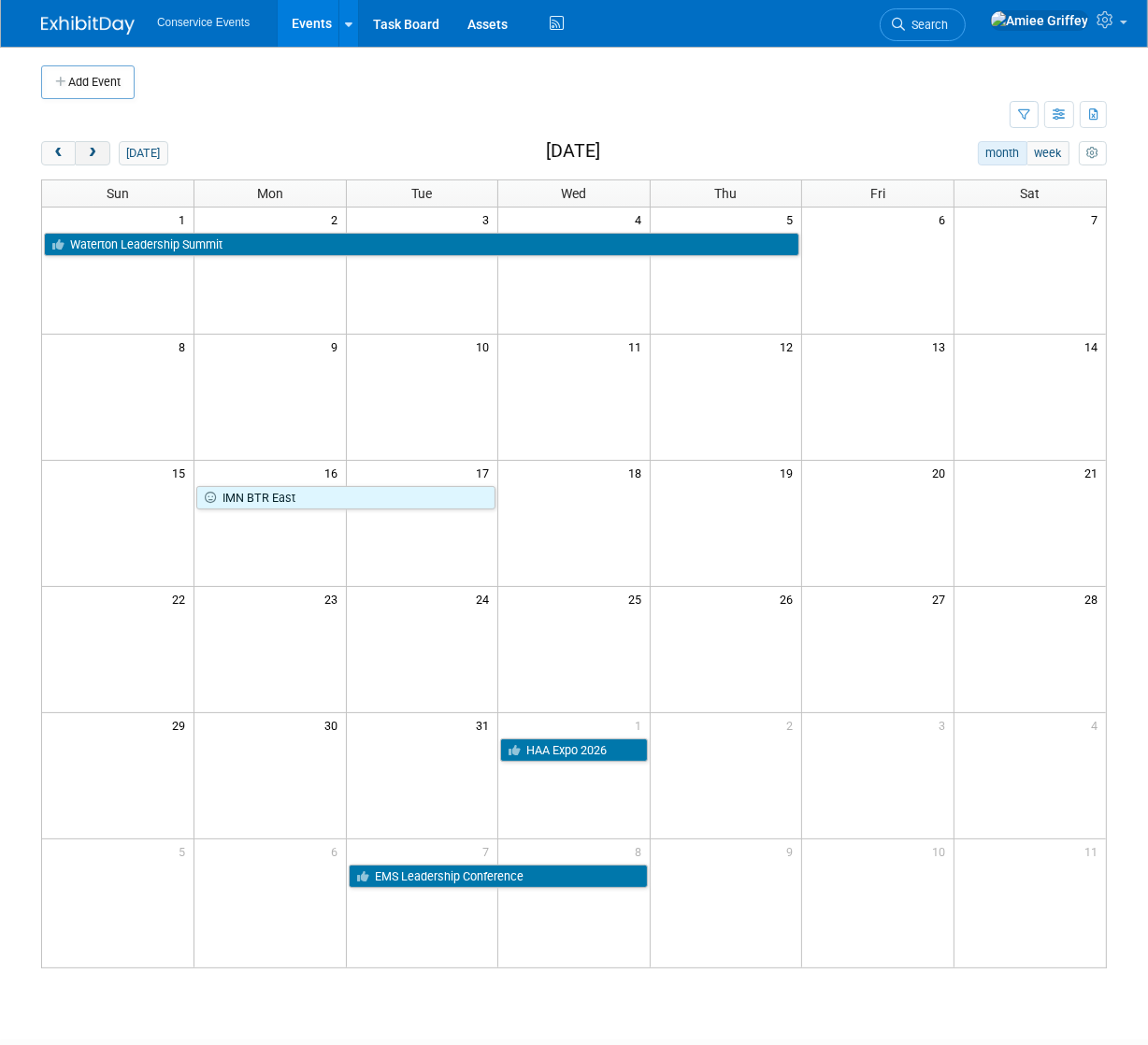
click at [91, 151] on span "next" at bounding box center [92, 153] width 14 height 12
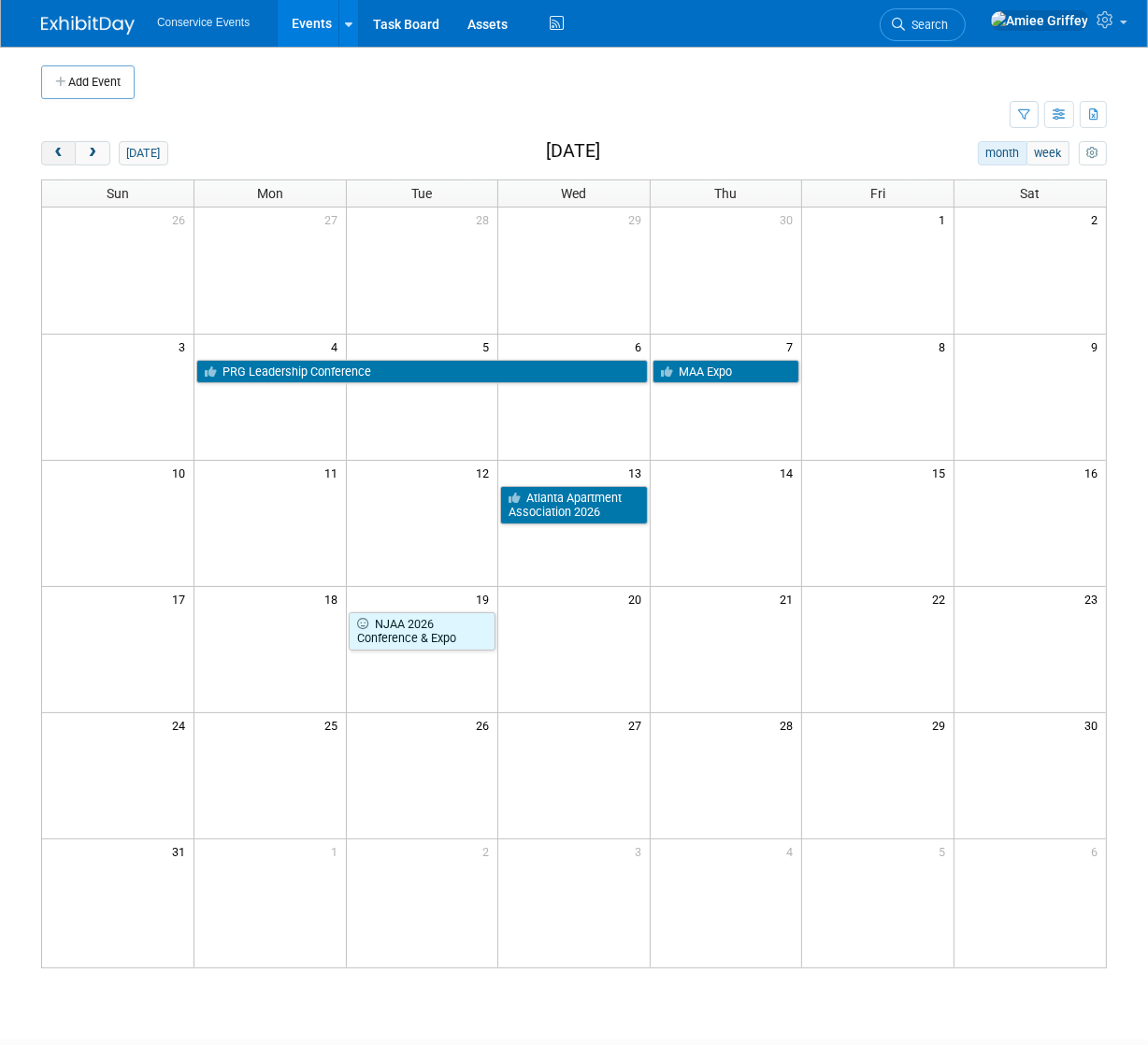
click at [57, 148] on span "prev" at bounding box center [58, 153] width 14 height 12
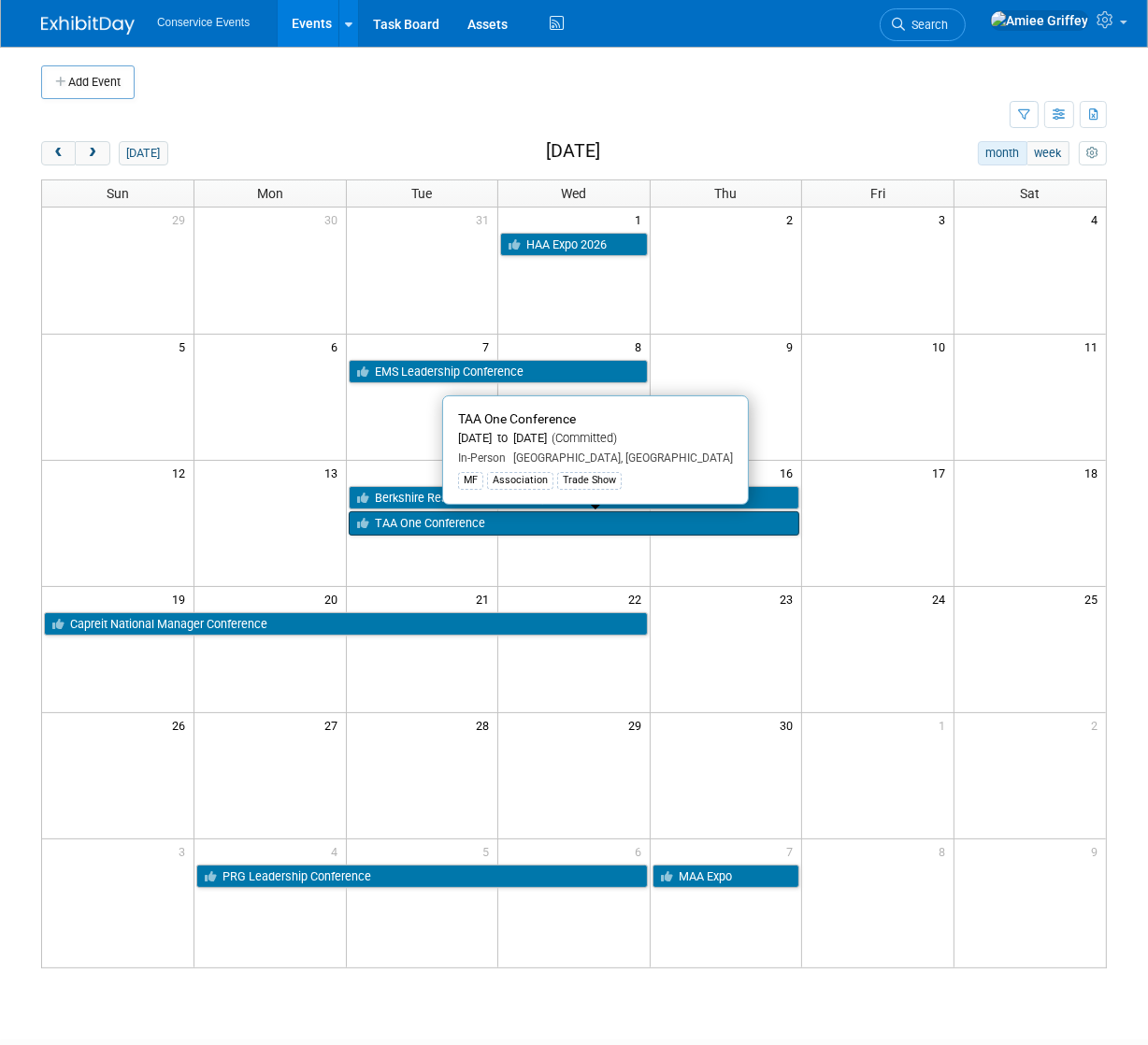
click at [405, 520] on link "TAA One Conference" at bounding box center [574, 523] width 451 height 24
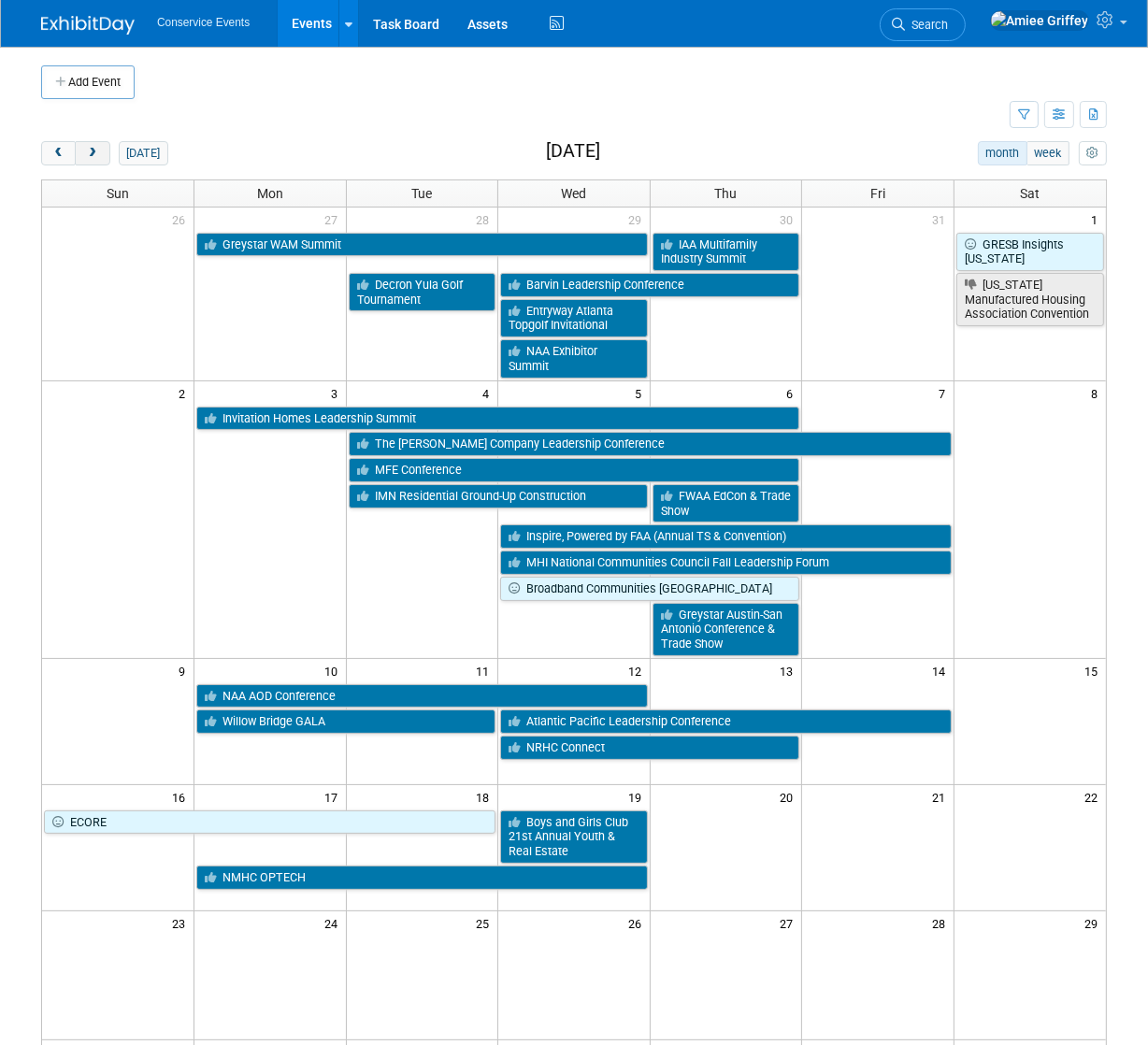
click at [94, 152] on span "next" at bounding box center [92, 153] width 14 height 12
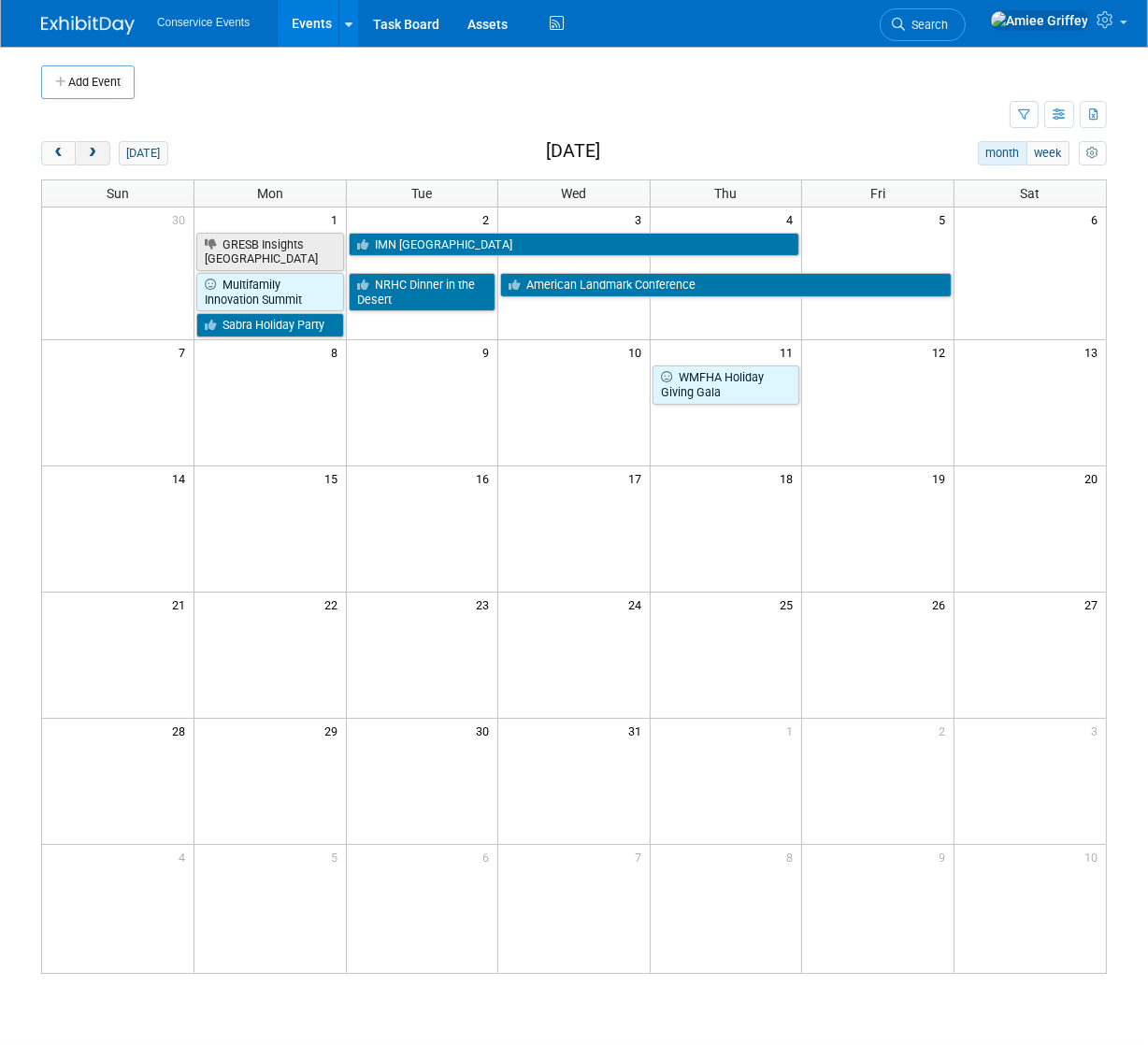
click at [94, 152] on span "next" at bounding box center [92, 153] width 14 height 12
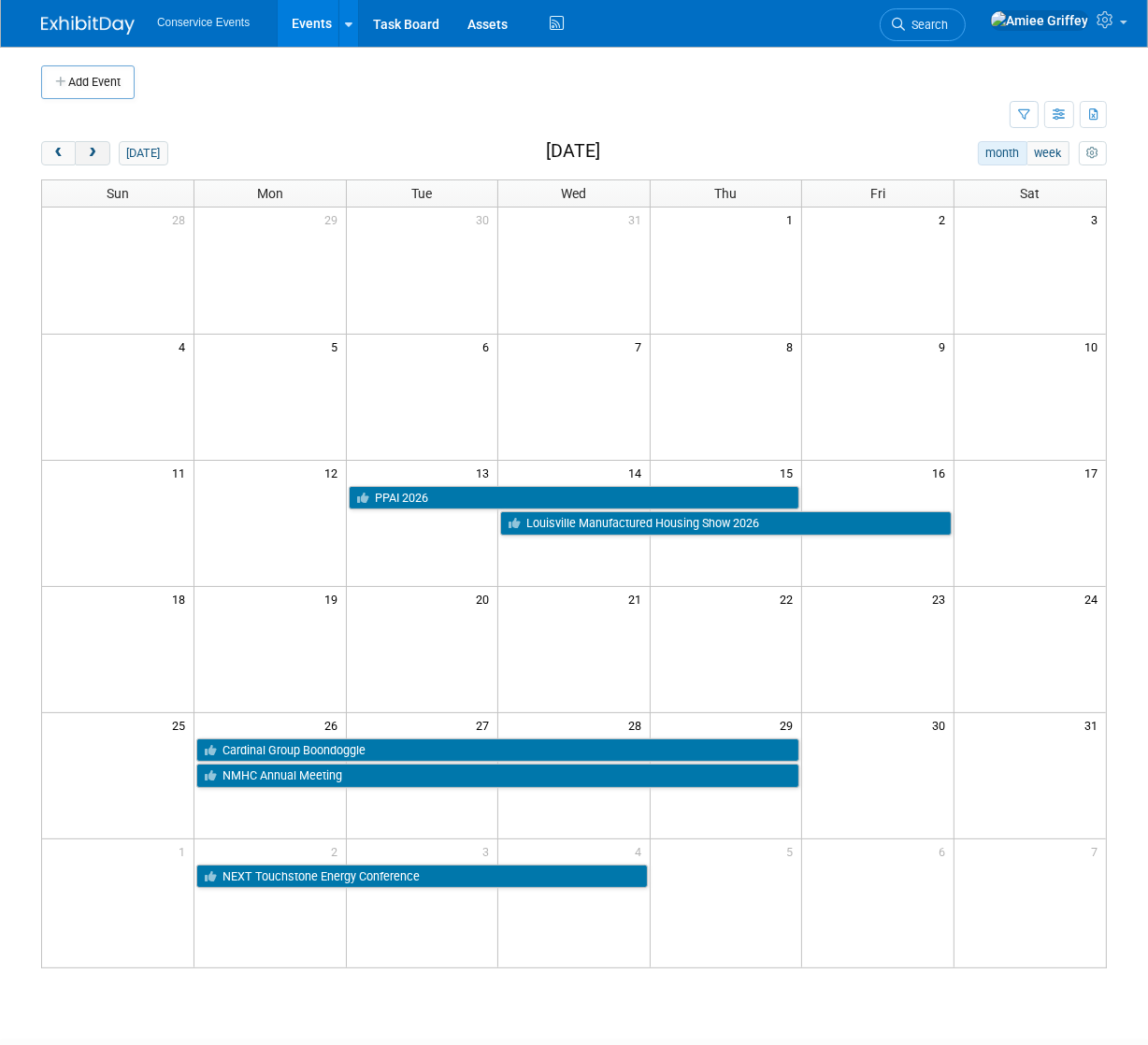
click at [94, 152] on span "next" at bounding box center [92, 153] width 14 height 12
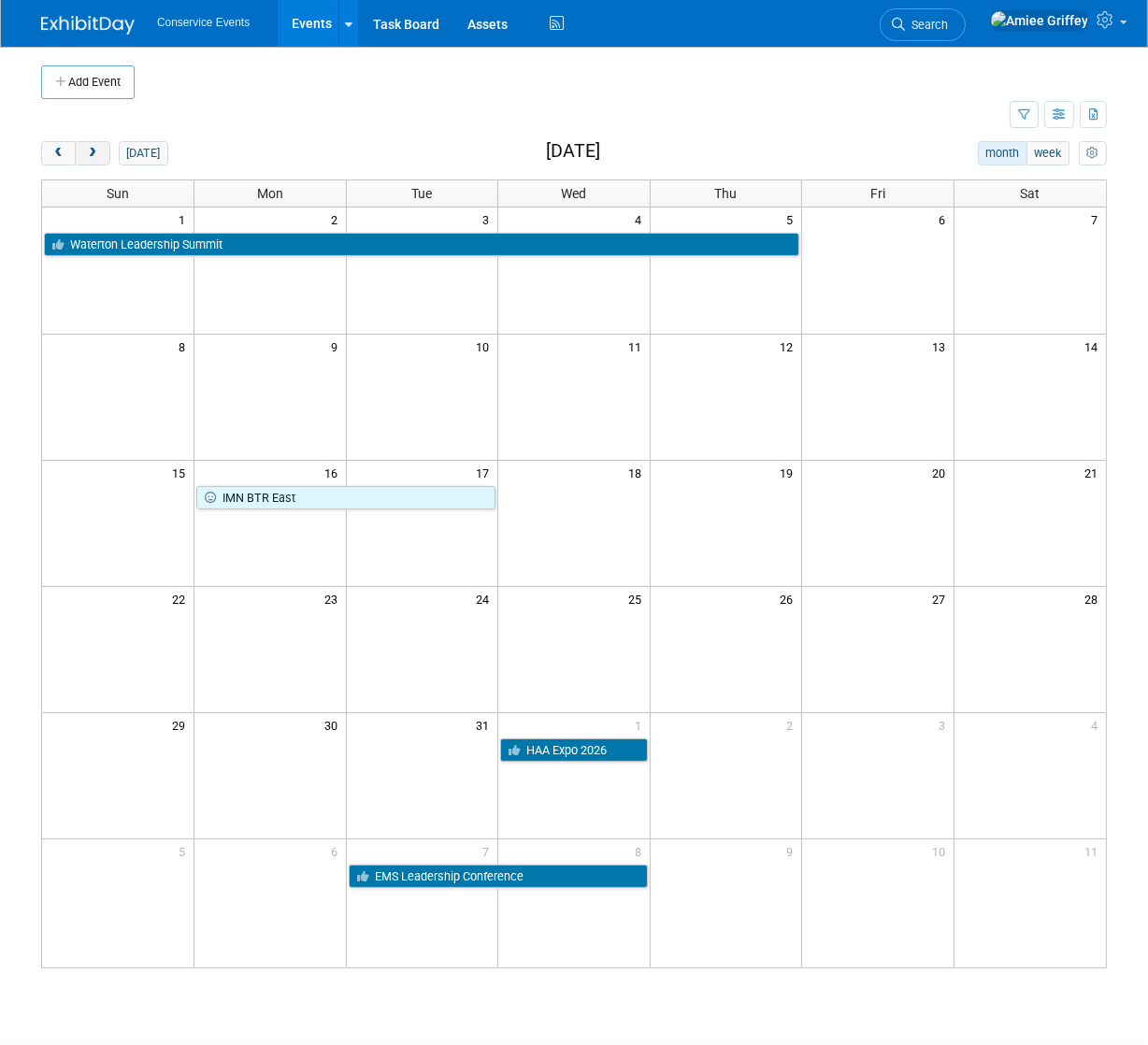
click at [94, 152] on span "next" at bounding box center [92, 153] width 14 height 12
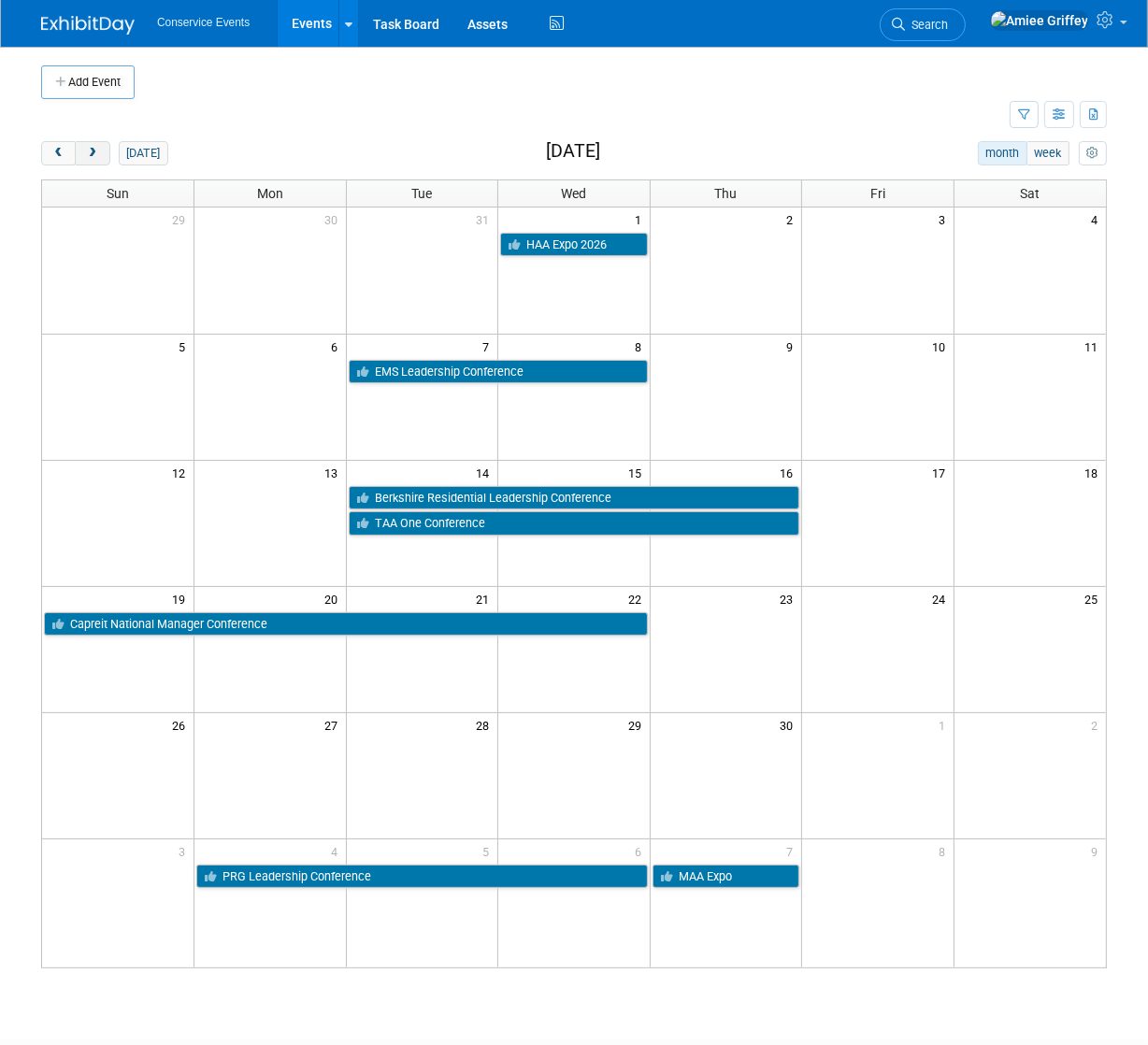
click at [93, 152] on span "next" at bounding box center [92, 153] width 14 height 12
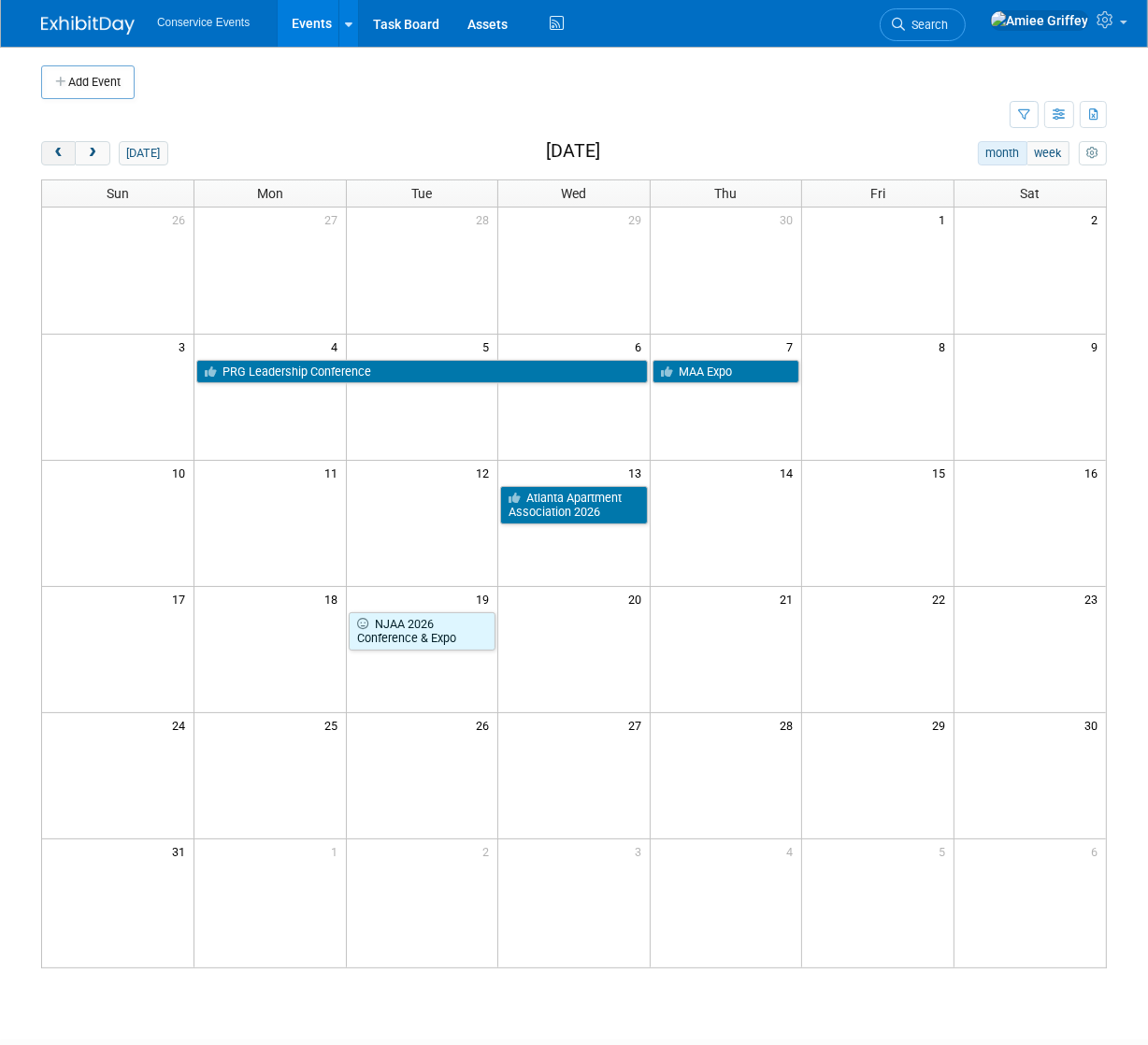
click at [52, 153] on span "prev" at bounding box center [58, 153] width 14 height 12
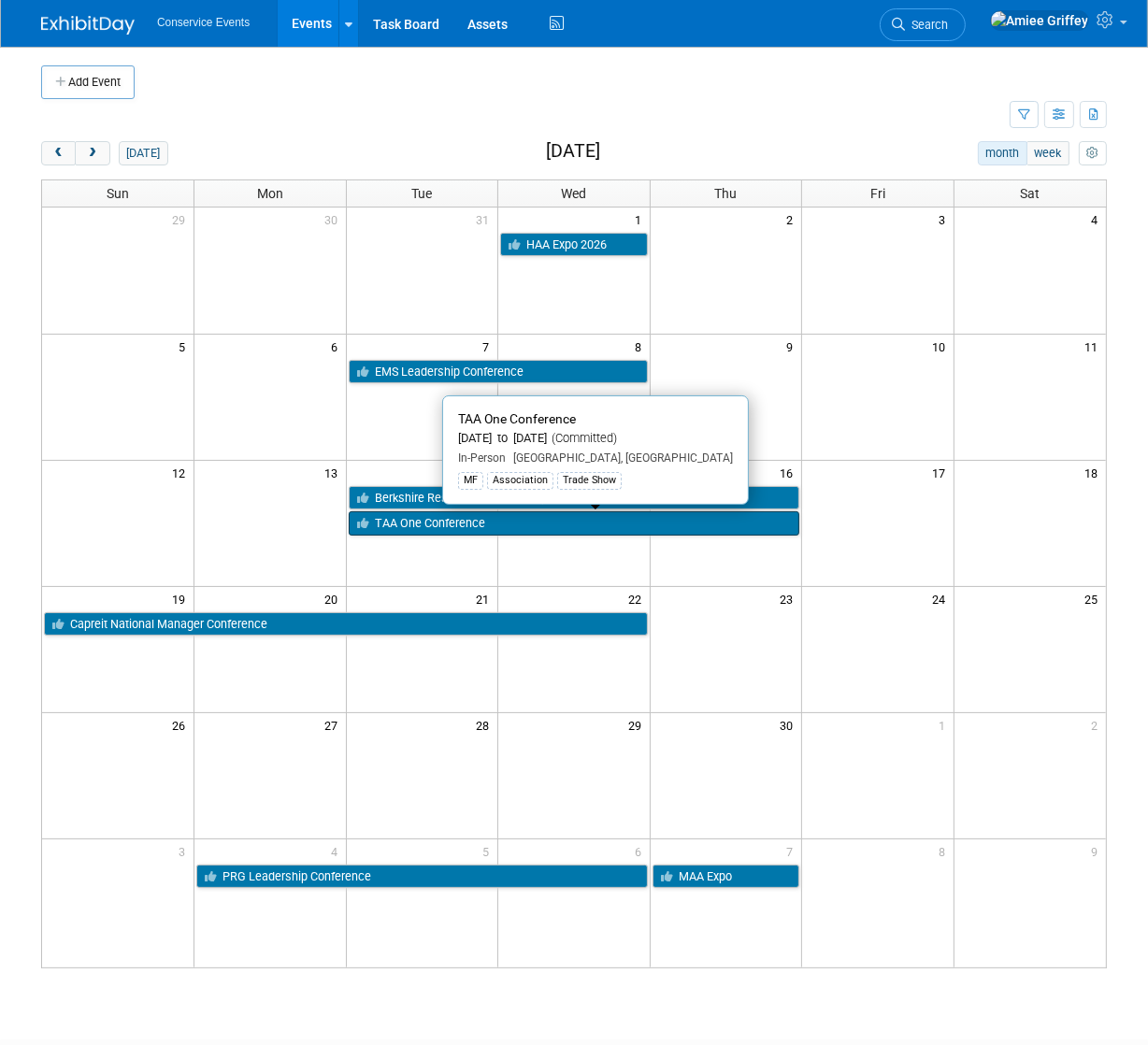
click at [405, 528] on link "TAA One Conference" at bounding box center [574, 523] width 451 height 24
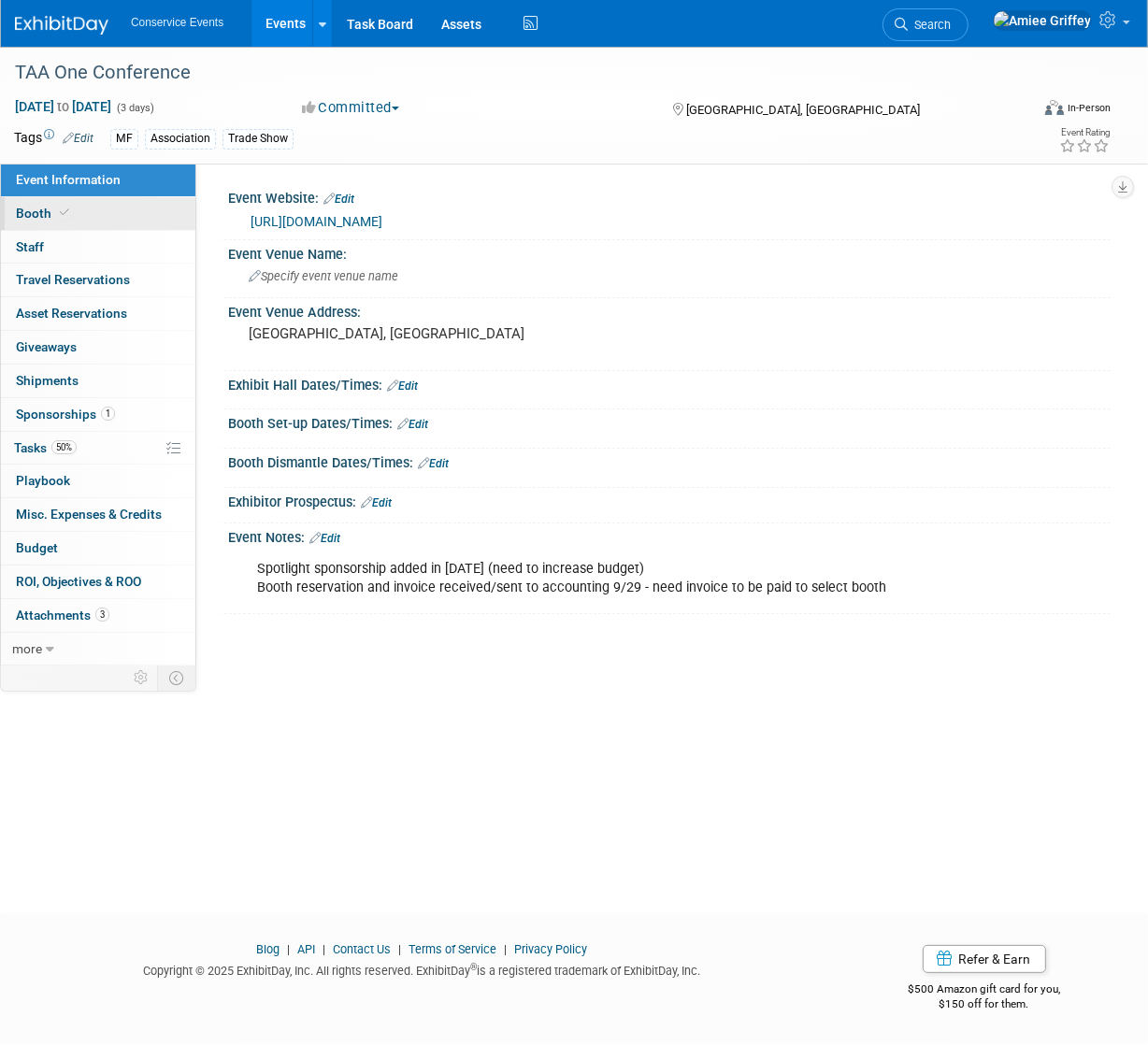
click at [91, 216] on link "Booth" at bounding box center [98, 214] width 195 height 33
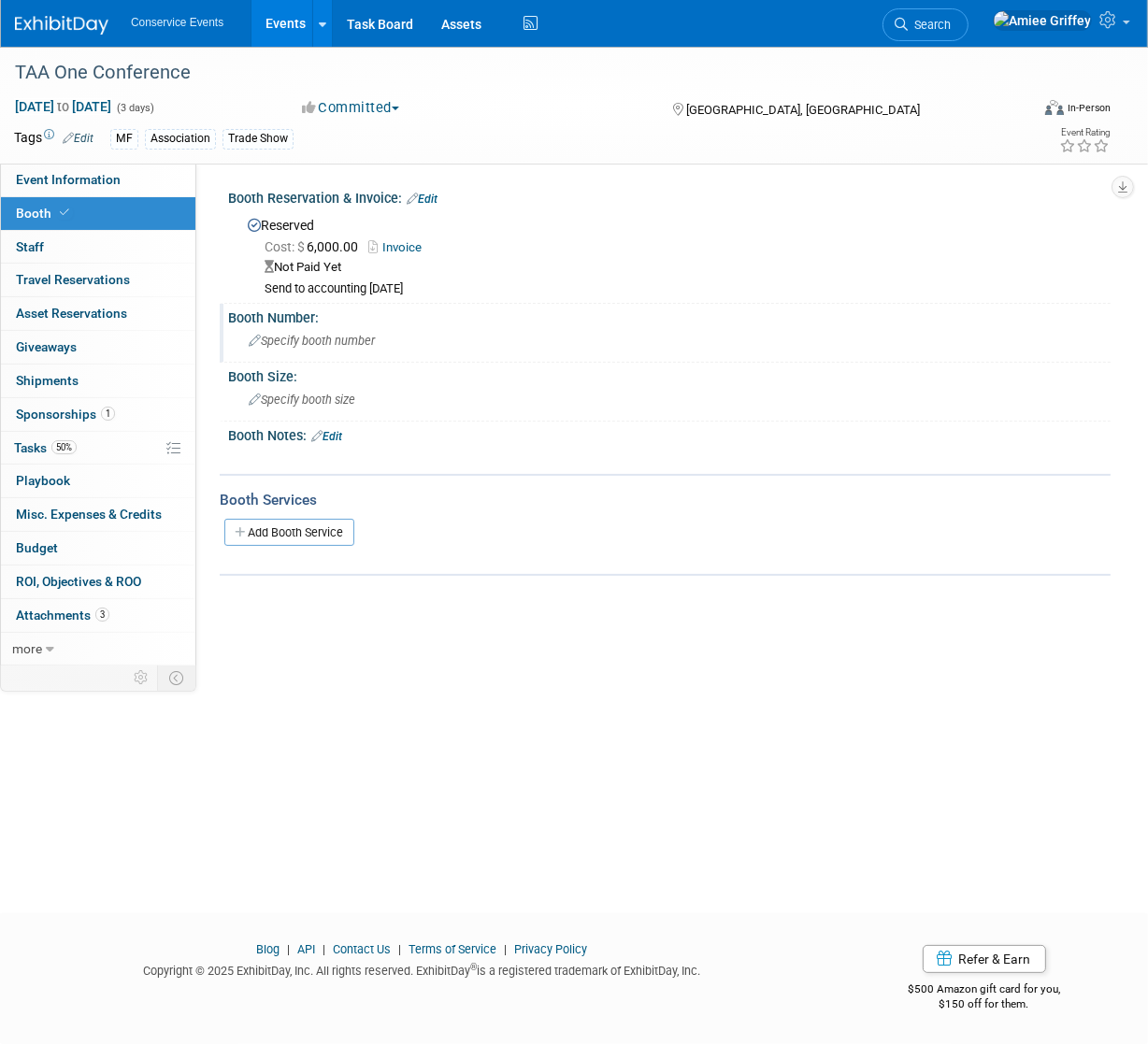
click at [309, 334] on span "Specify booth number" at bounding box center [312, 340] width 126 height 14
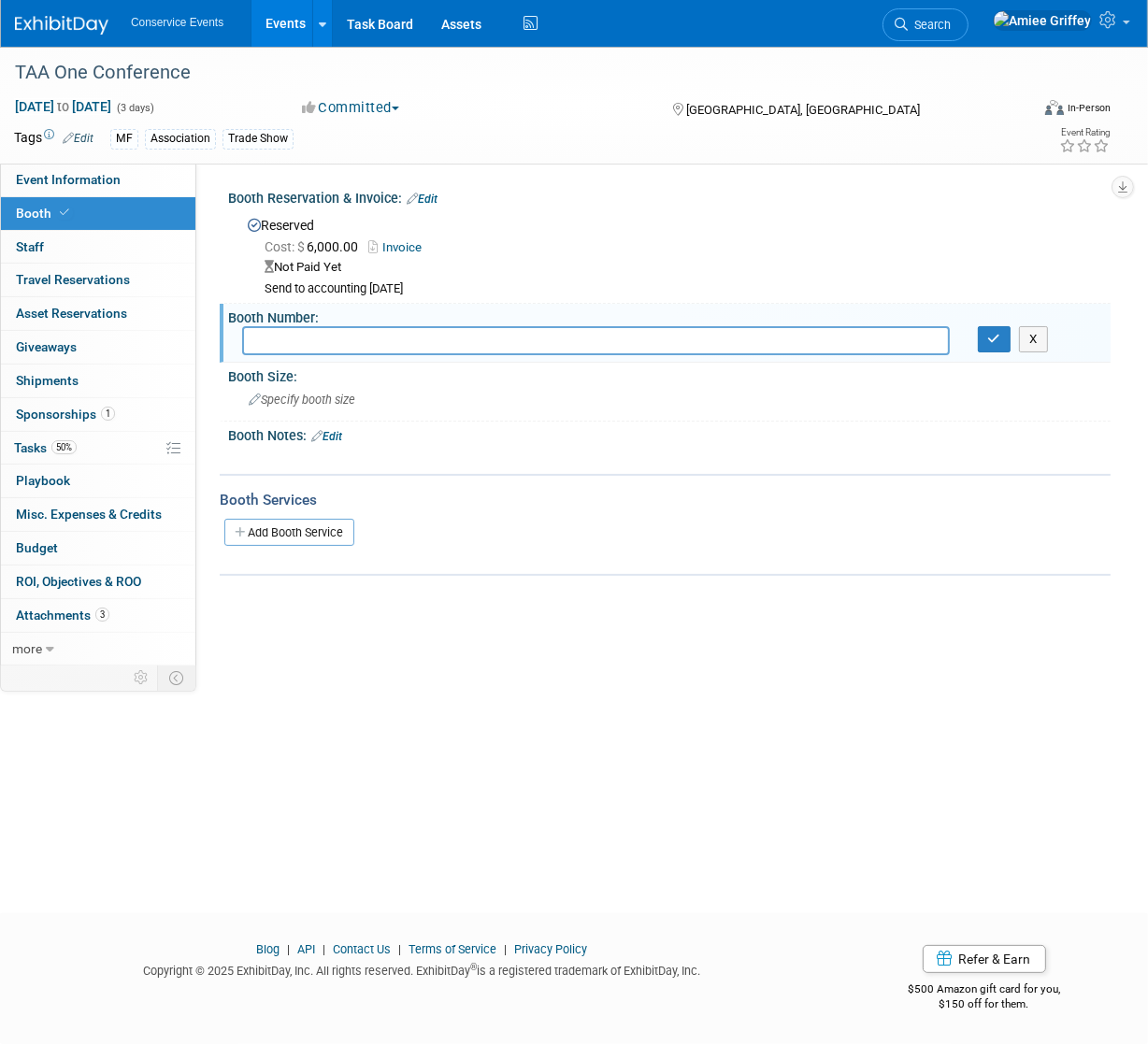
click at [309, 339] on input "text" at bounding box center [596, 341] width 708 height 29
type input "710"
click at [991, 338] on icon "button" at bounding box center [995, 338] width 13 height 12
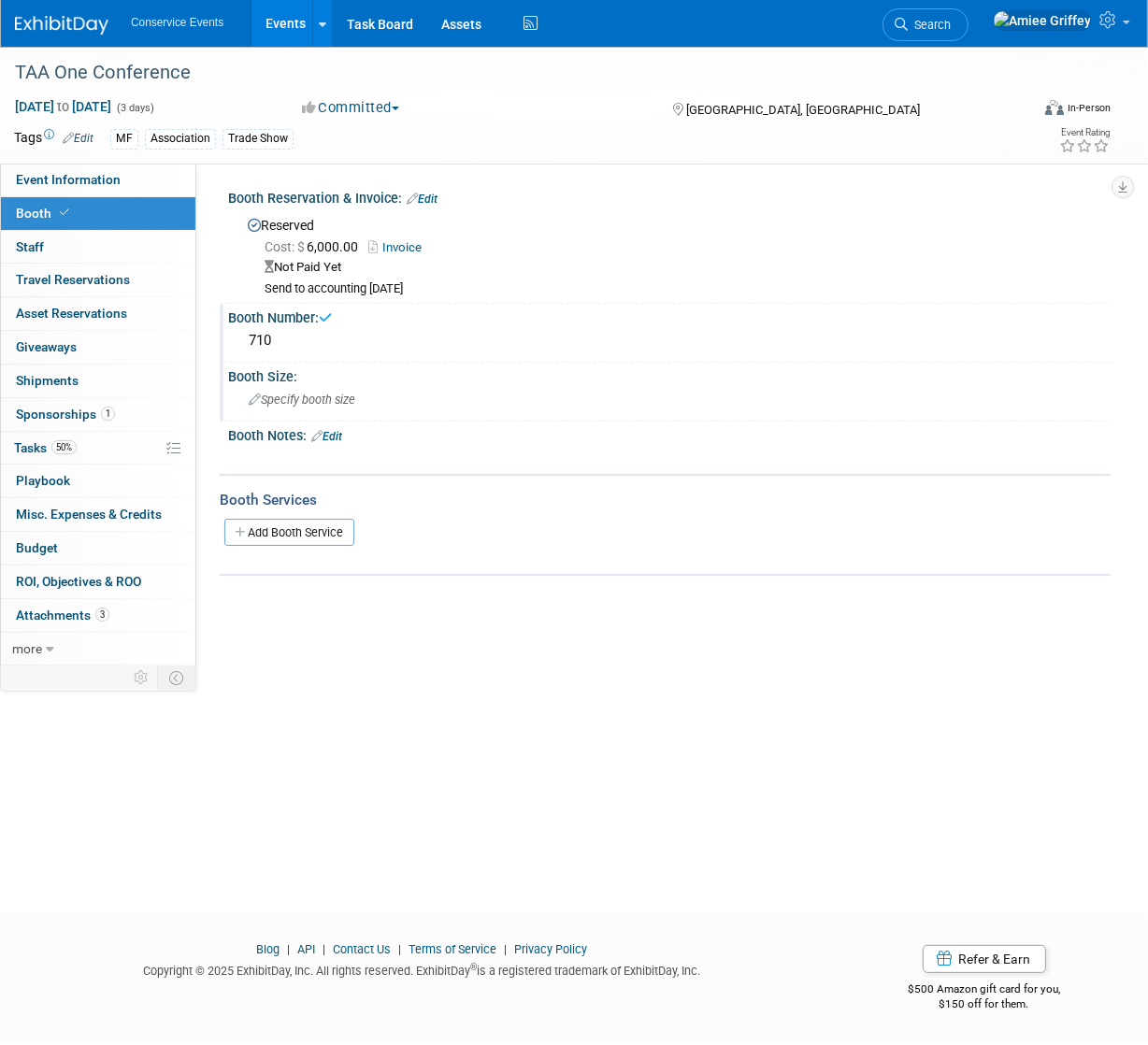
click at [314, 402] on span "Specify booth size" at bounding box center [302, 399] width 106 height 14
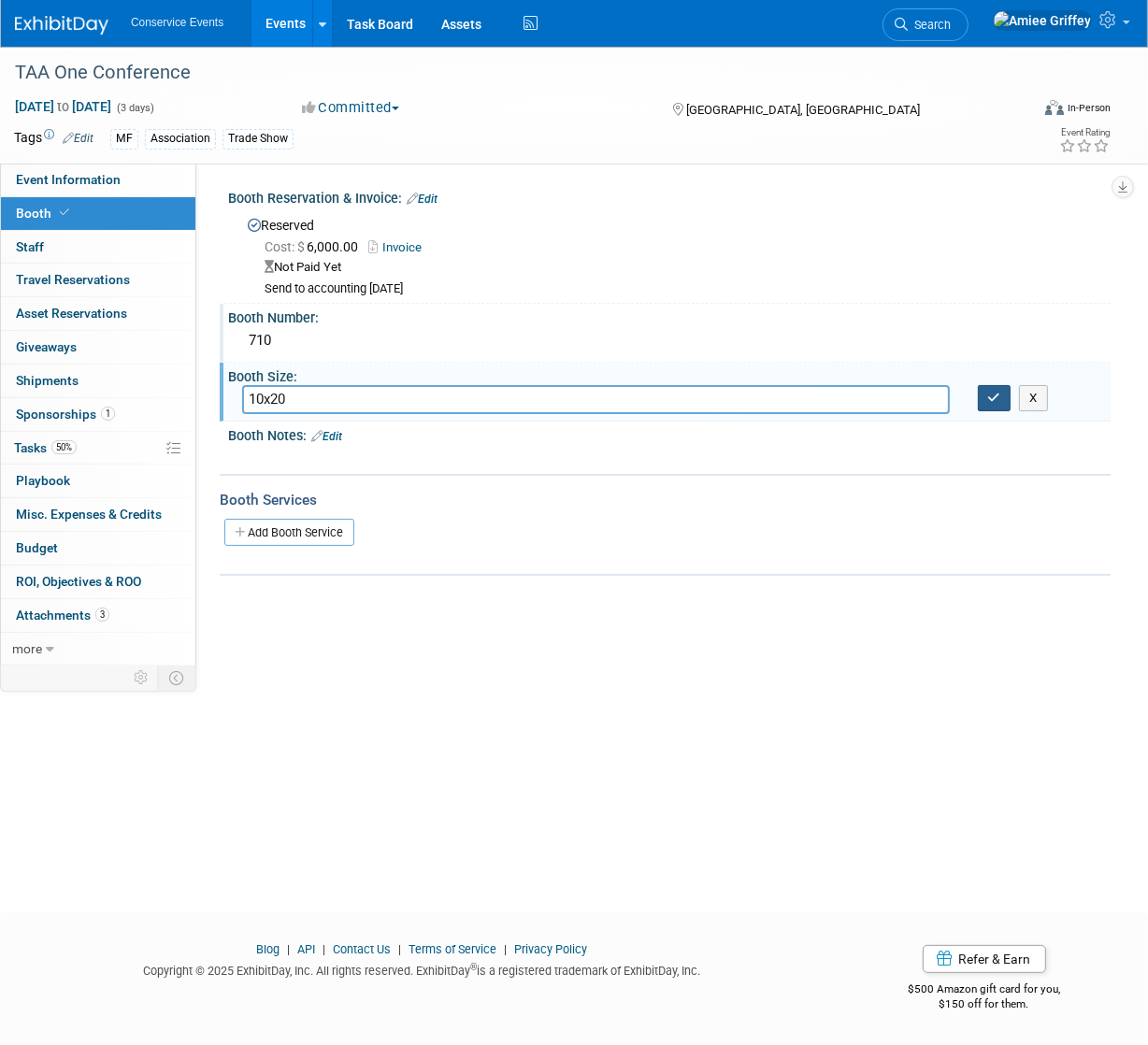
type input "10x20"
click at [1000, 398] on button "button" at bounding box center [995, 398] width 34 height 26
